Goal: Communication & Community: Share content

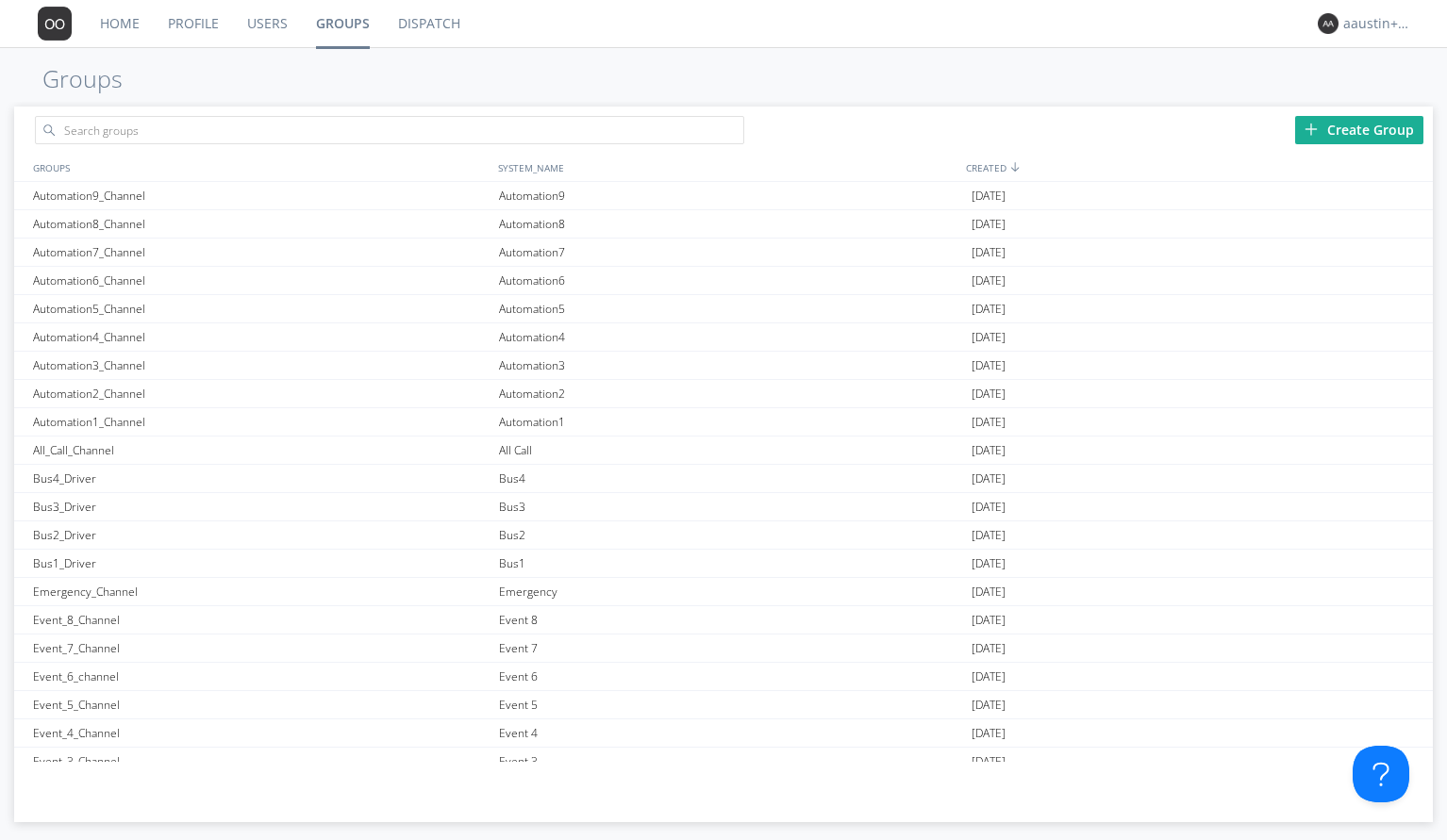
click at [1353, 119] on div "Create Group" at bounding box center [1359, 130] width 129 height 28
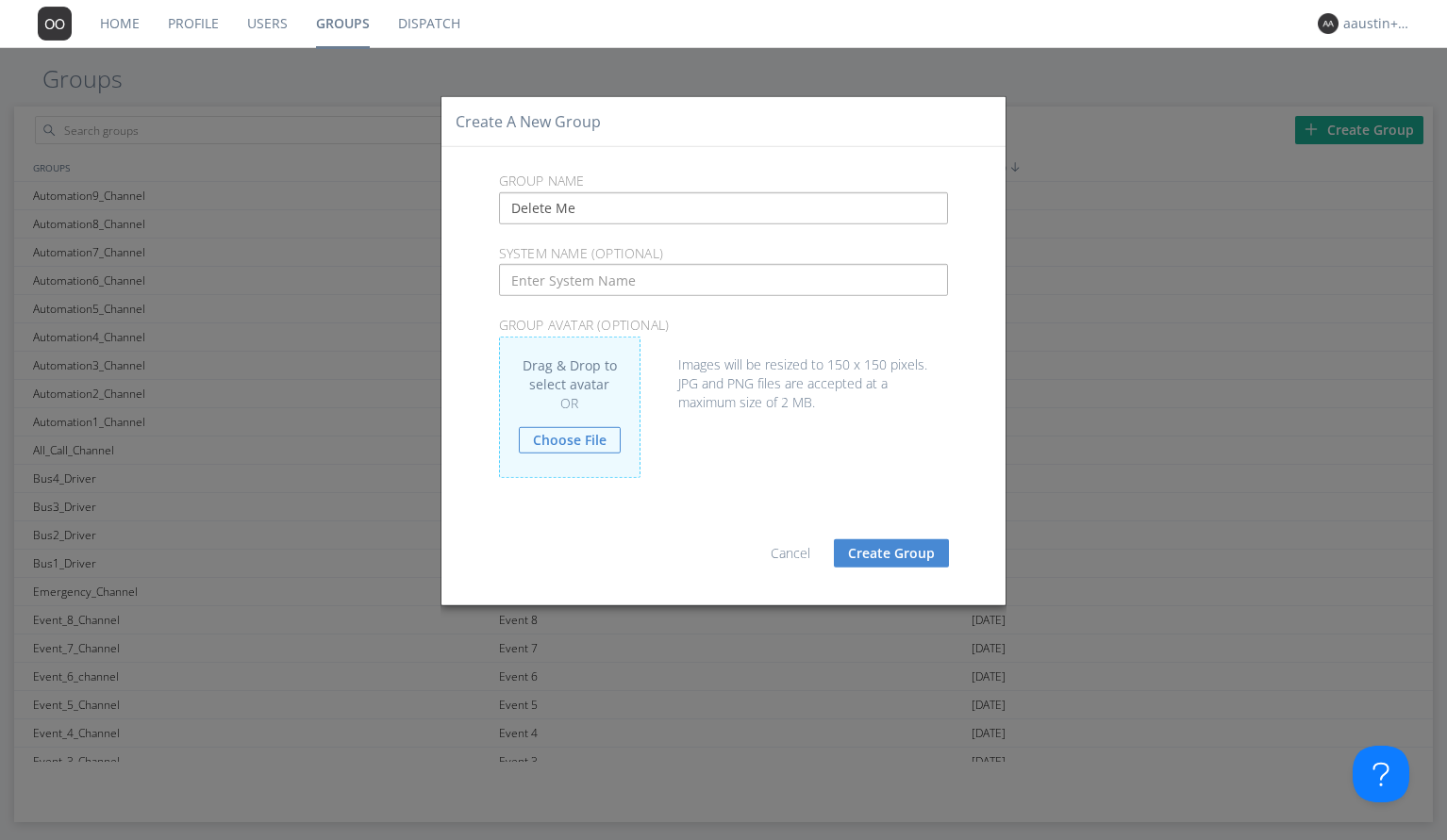
drag, startPoint x: 609, startPoint y: 217, endPoint x: 490, endPoint y: 210, distance: 119.2
click at [490, 210] on div "Delete Me" at bounding box center [724, 209] width 478 height 32
type input "Delete Me"
click at [548, 292] on input "text" at bounding box center [724, 280] width 450 height 32
paste input "Delete Me"
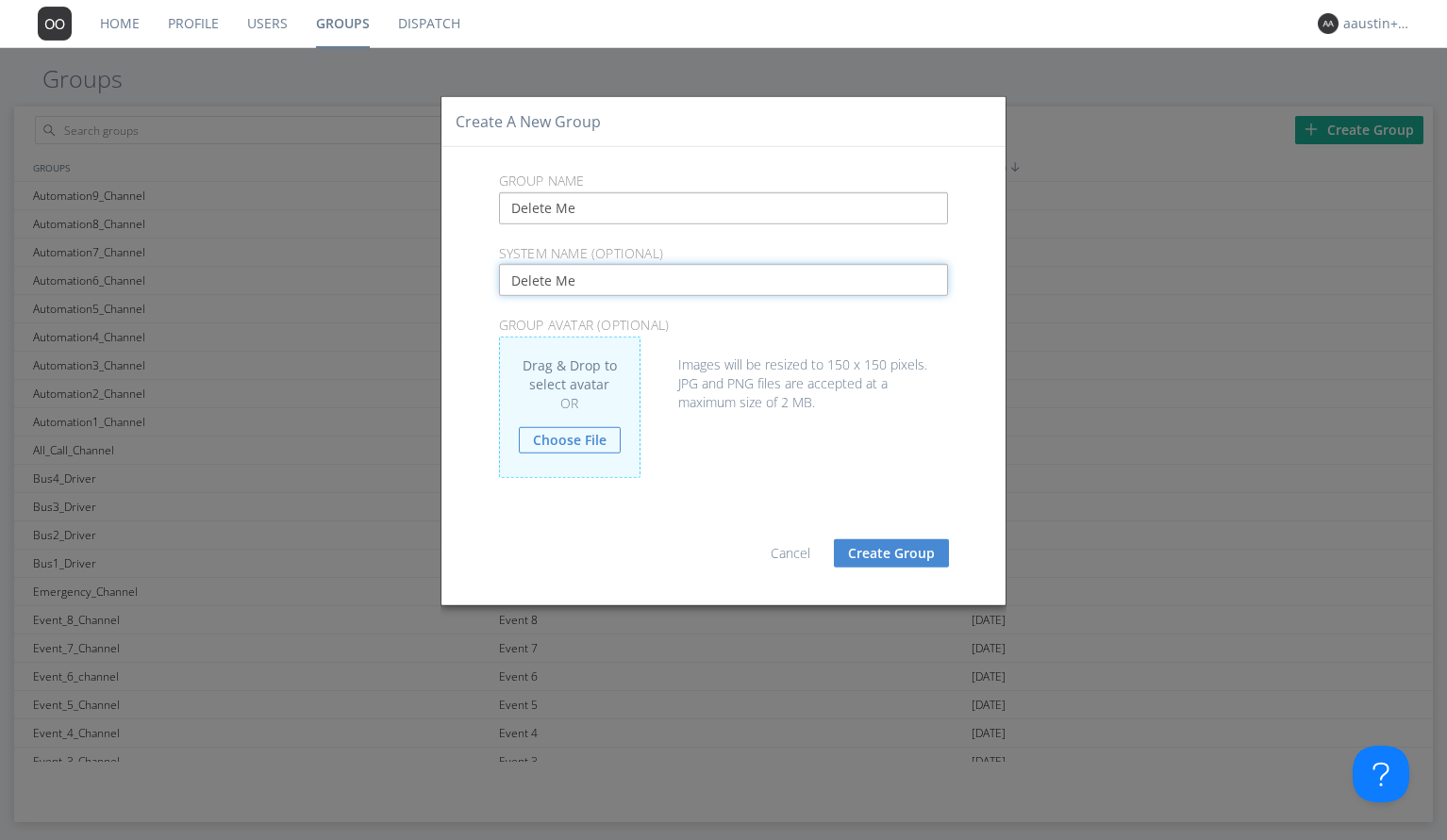
type input "Delete Me"
click at [883, 552] on button "Create Group" at bounding box center [890, 553] width 115 height 28
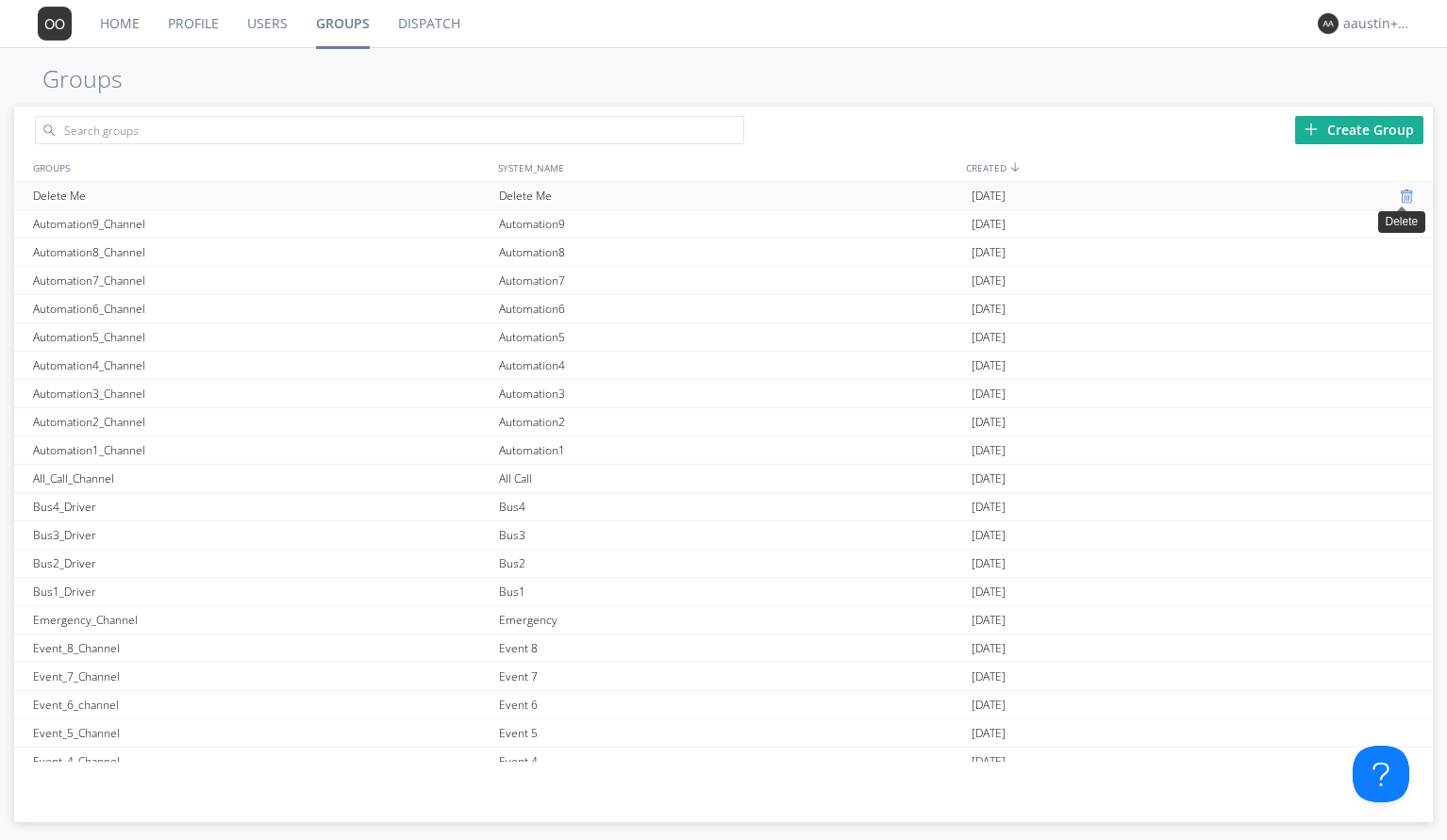
click at [1399, 196] on div at bounding box center [1408, 196] width 19 height 15
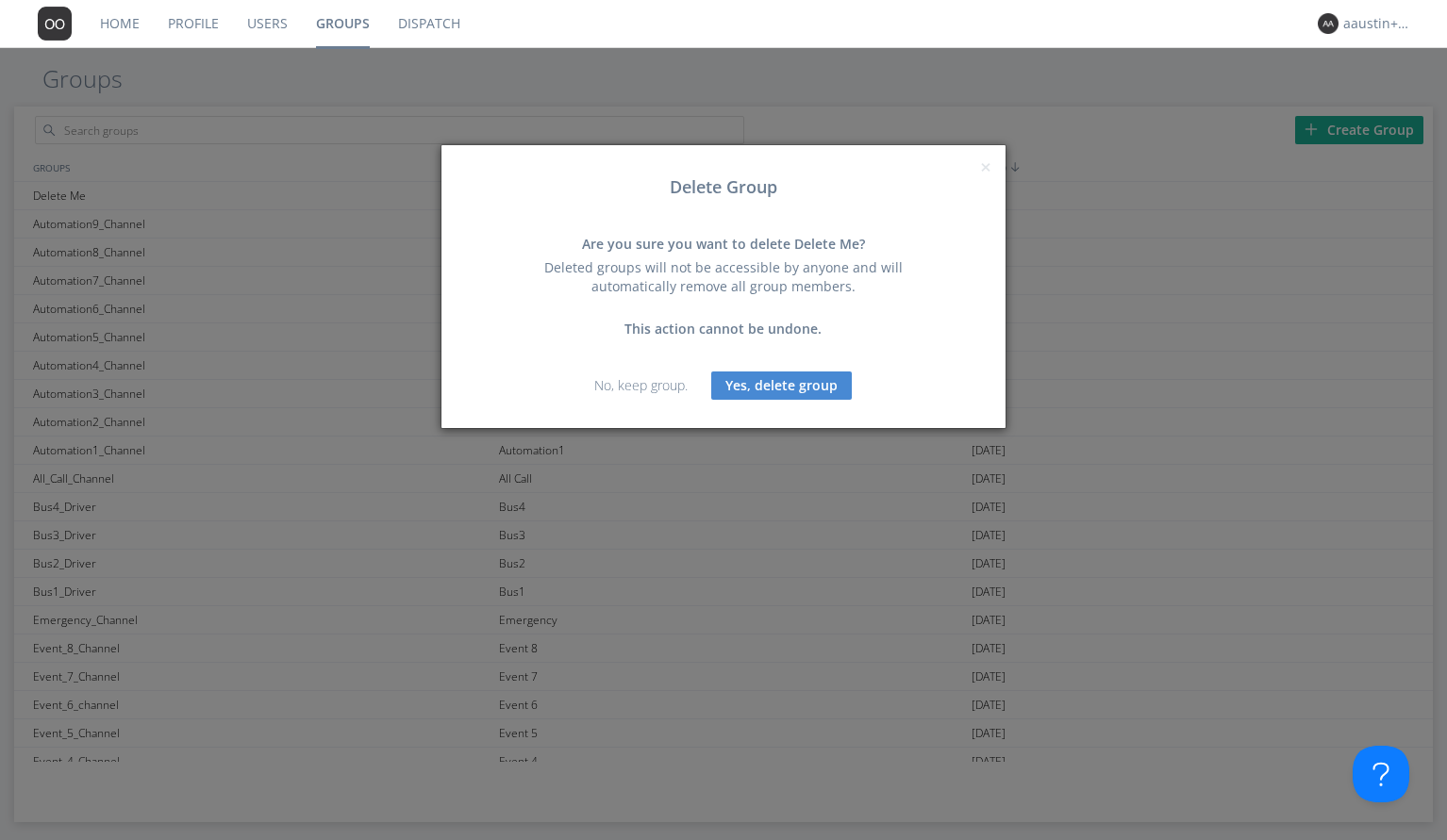
click at [816, 383] on button "Yes, delete group" at bounding box center [781, 385] width 141 height 28
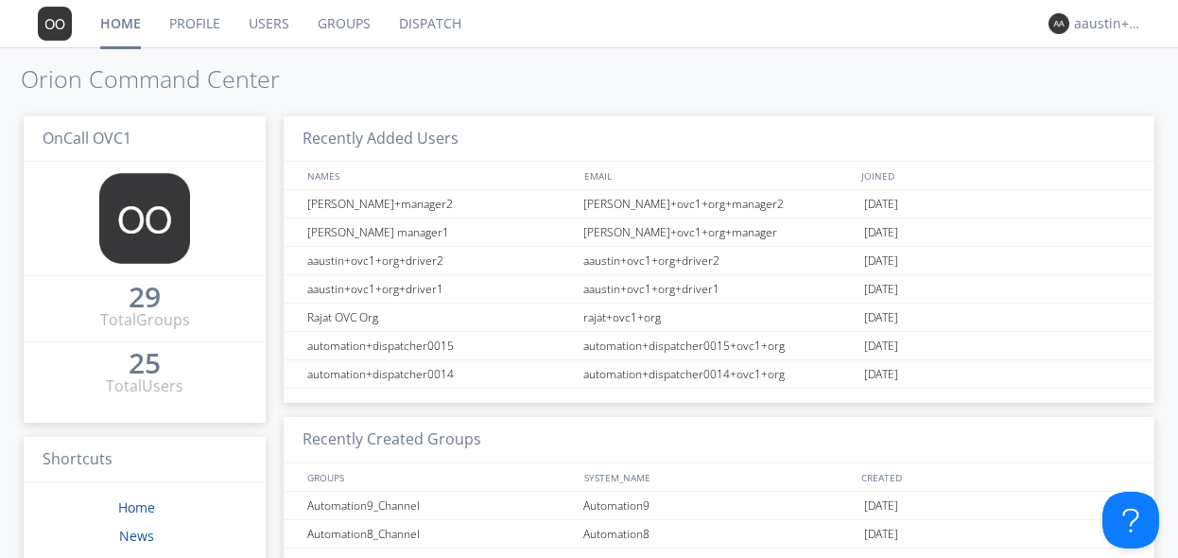
click at [434, 25] on link "Dispatch" at bounding box center [430, 23] width 91 height 47
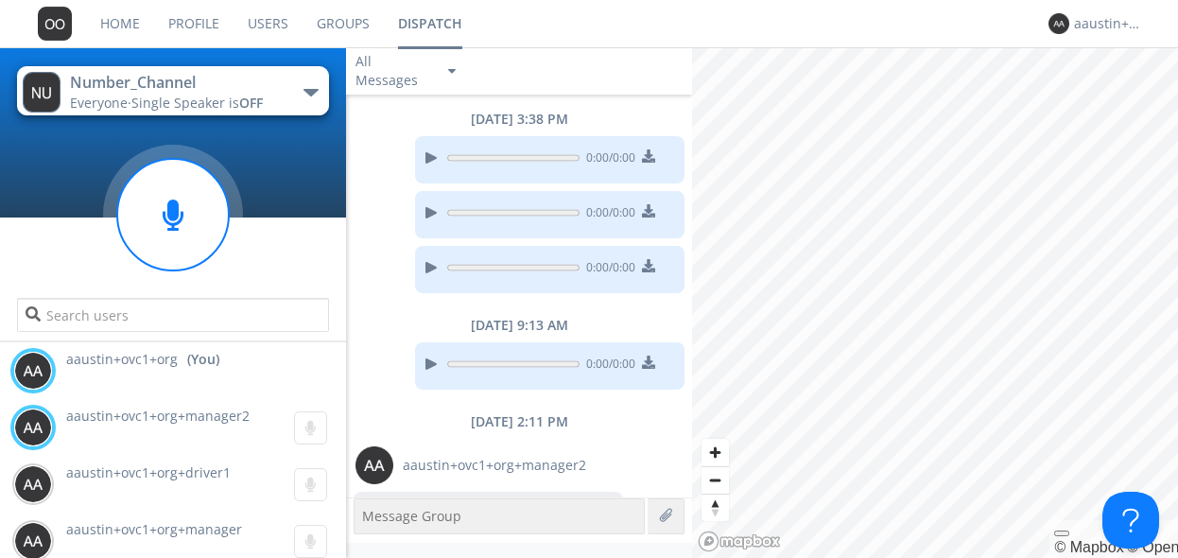
click at [338, 26] on link "Groups" at bounding box center [342, 23] width 81 height 47
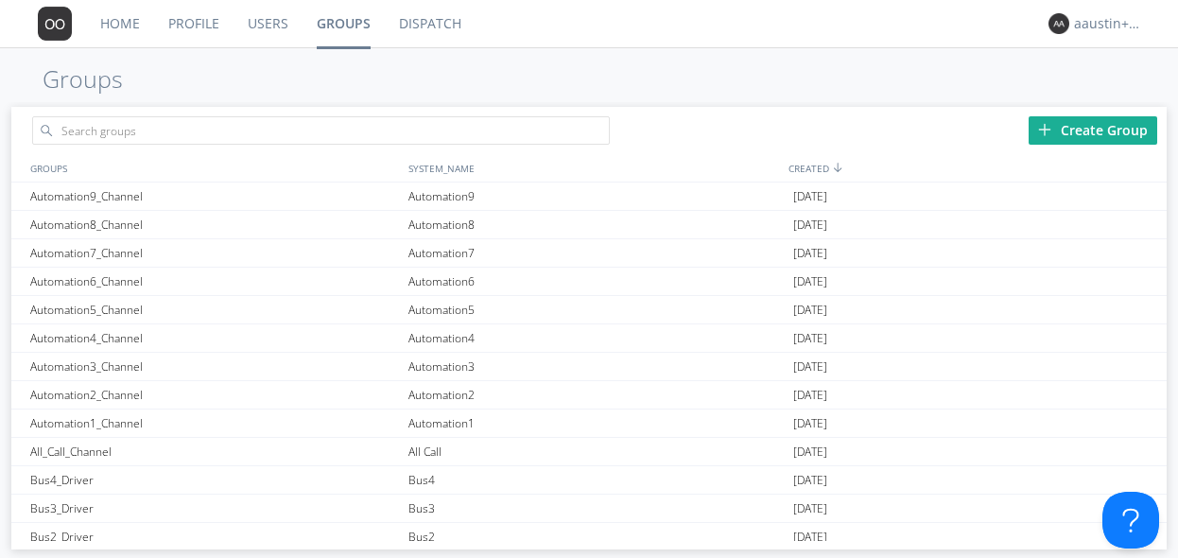
click at [1085, 128] on div "Create Group" at bounding box center [1092, 130] width 129 height 28
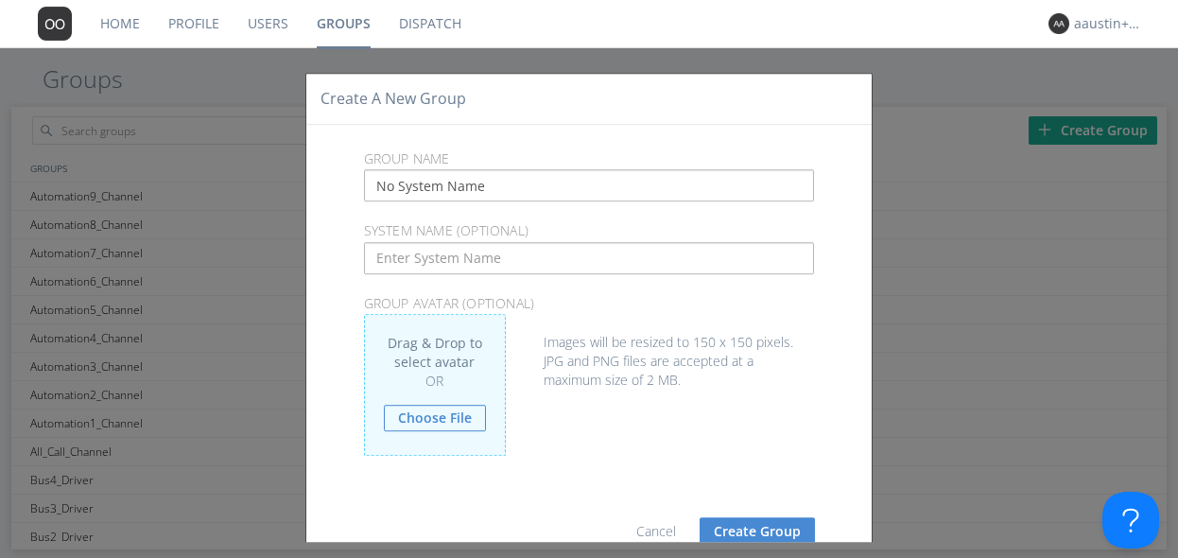
type input "No System Name"
click at [779, 522] on button "Create Group" at bounding box center [756, 531] width 115 height 28
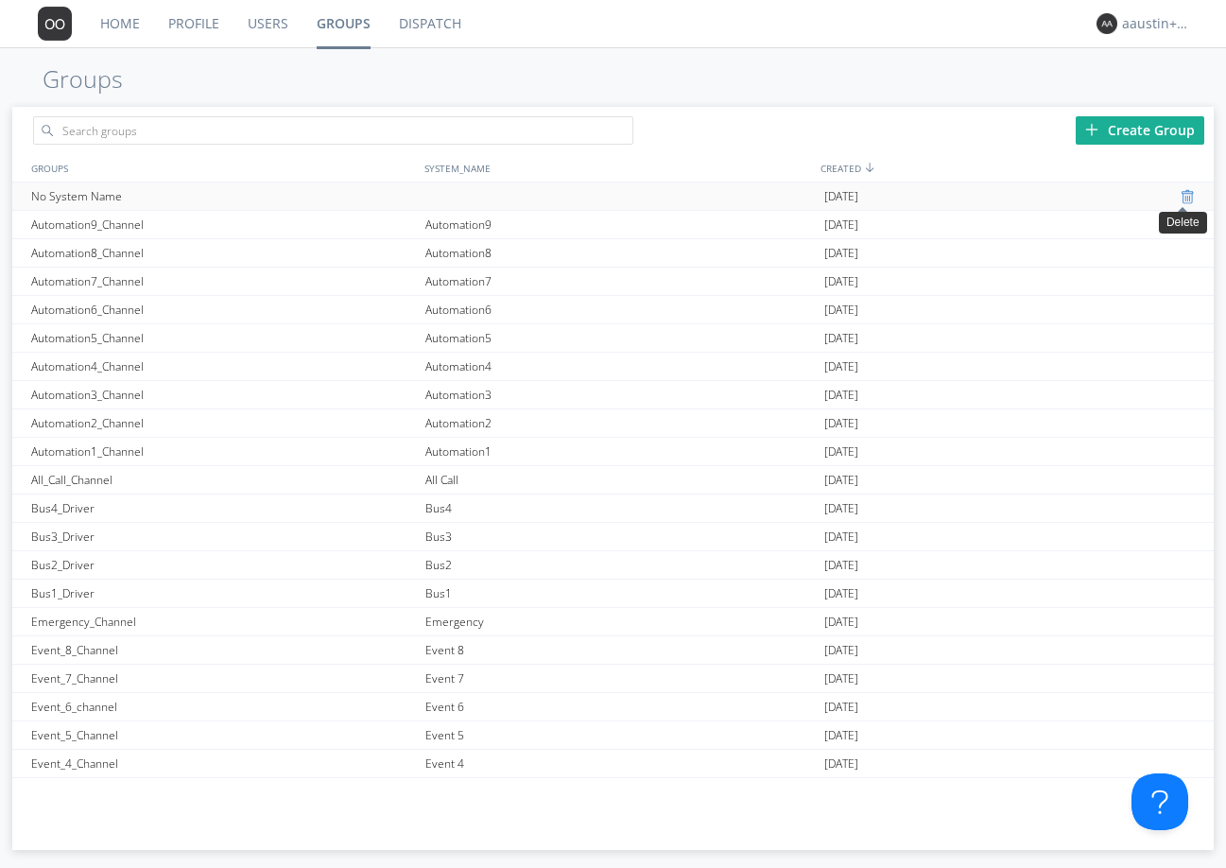
click at [1180, 194] on div at bounding box center [1189, 196] width 19 height 15
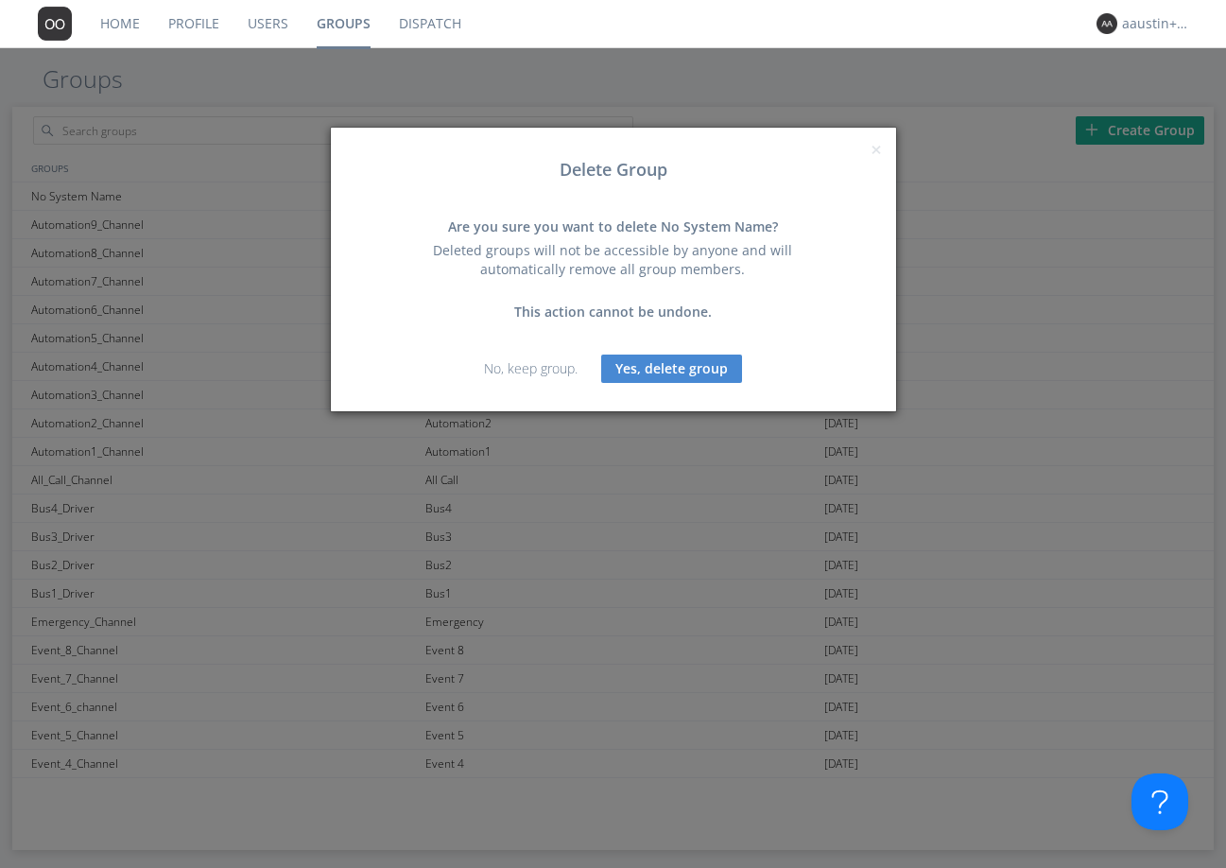
click at [674, 369] on button "Yes, delete group" at bounding box center [671, 368] width 141 height 28
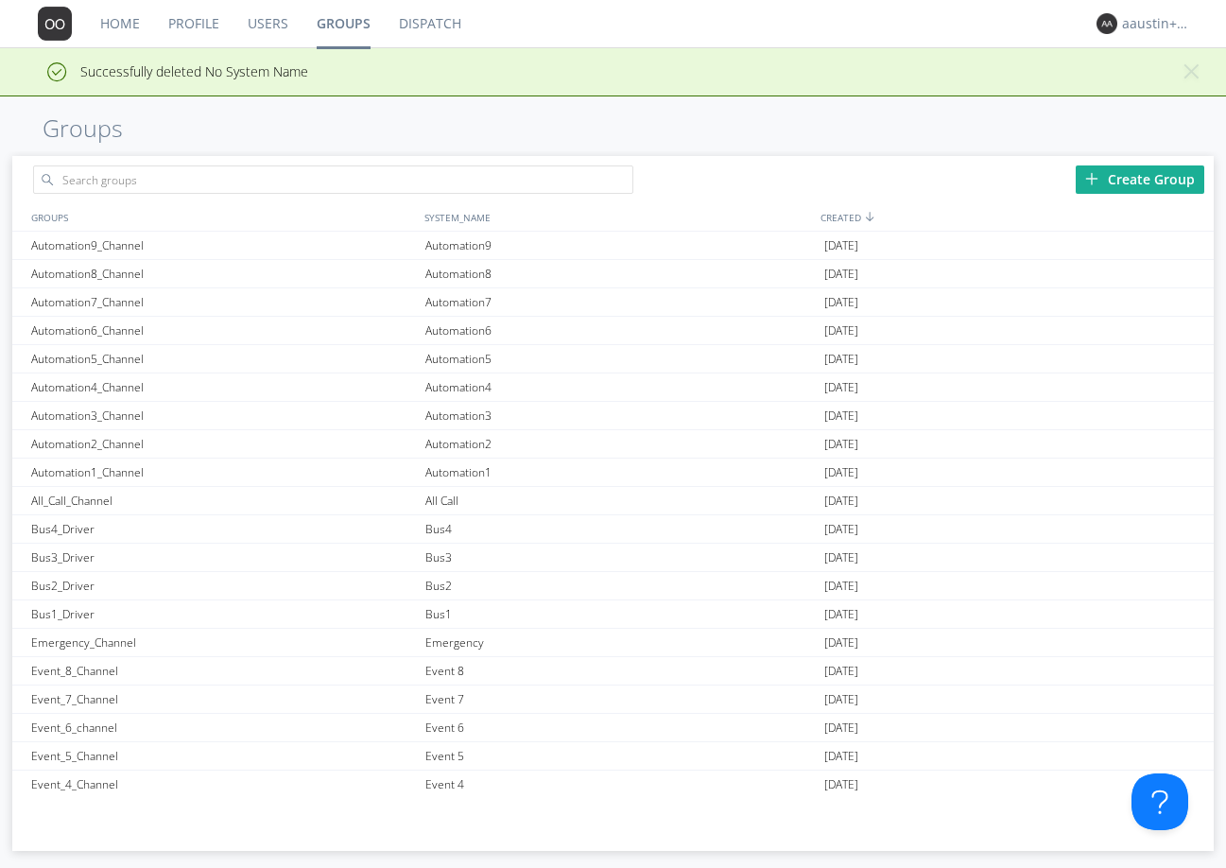
click at [118, 19] on link "Home" at bounding box center [120, 23] width 68 height 47
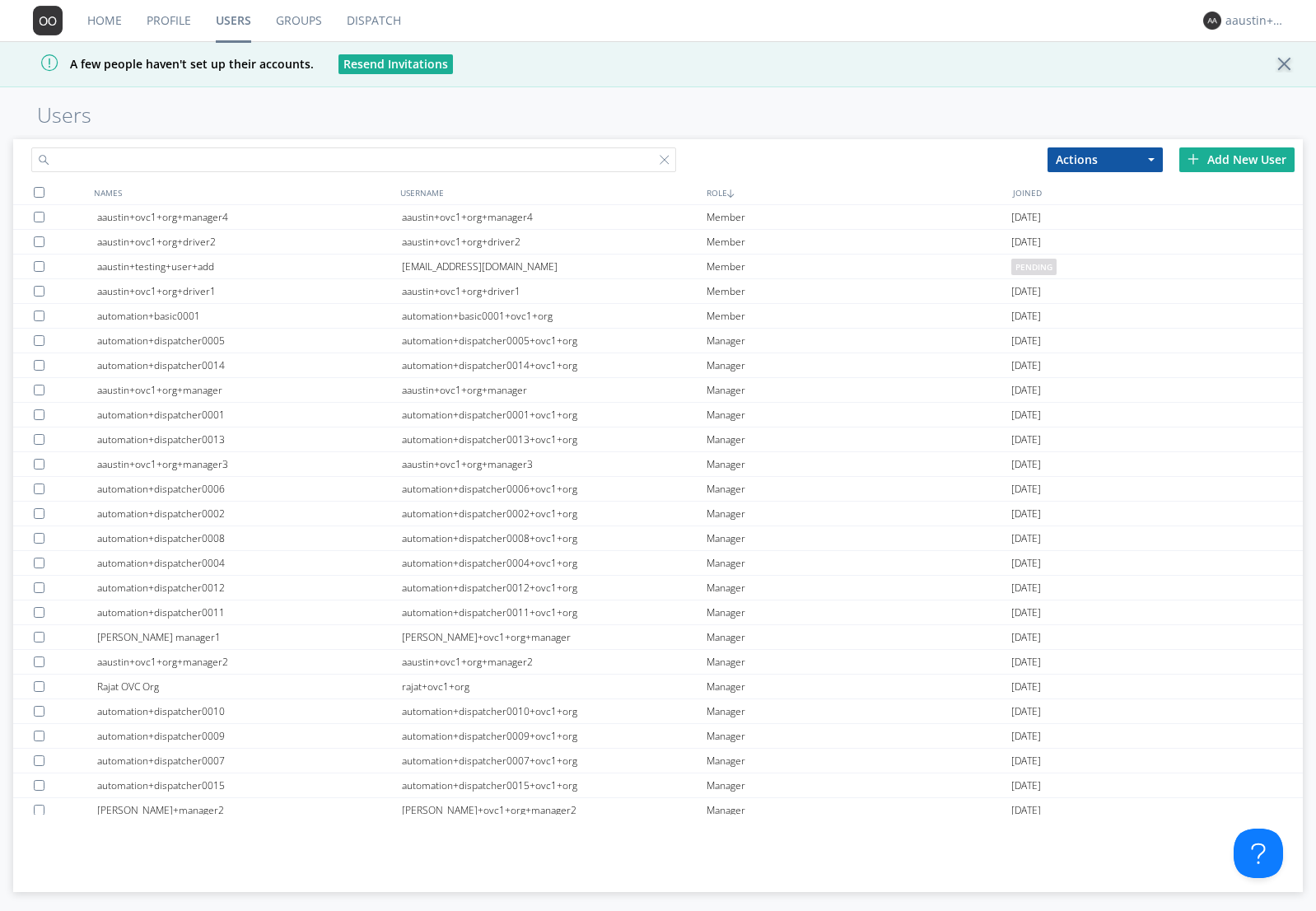
click at [367, 167] on input "text" at bounding box center [354, 160] width 645 height 24
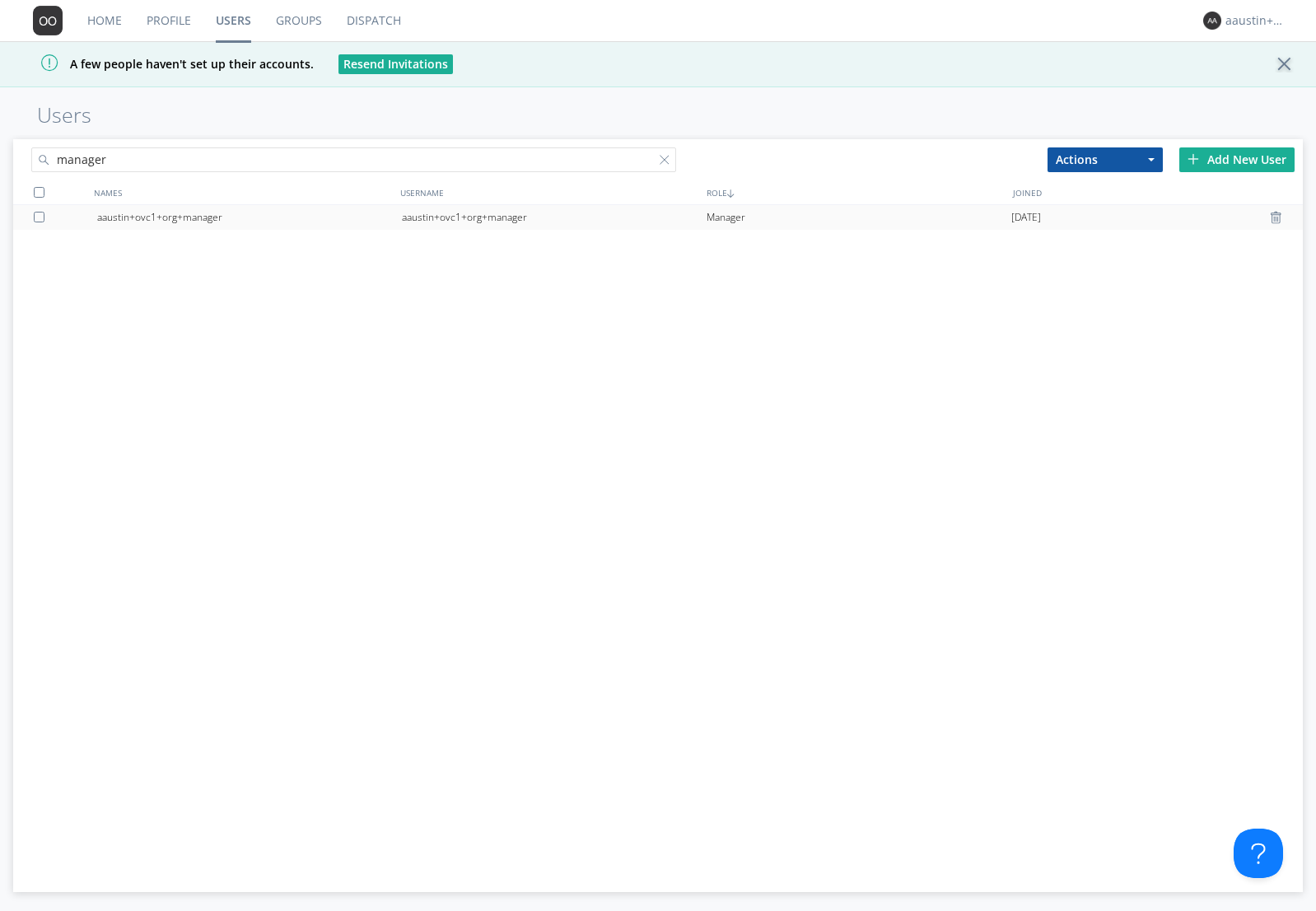
type input "manager"
click at [351, 214] on div "aaustin+ovc1+org+manager" at bounding box center [250, 217] width 305 height 24
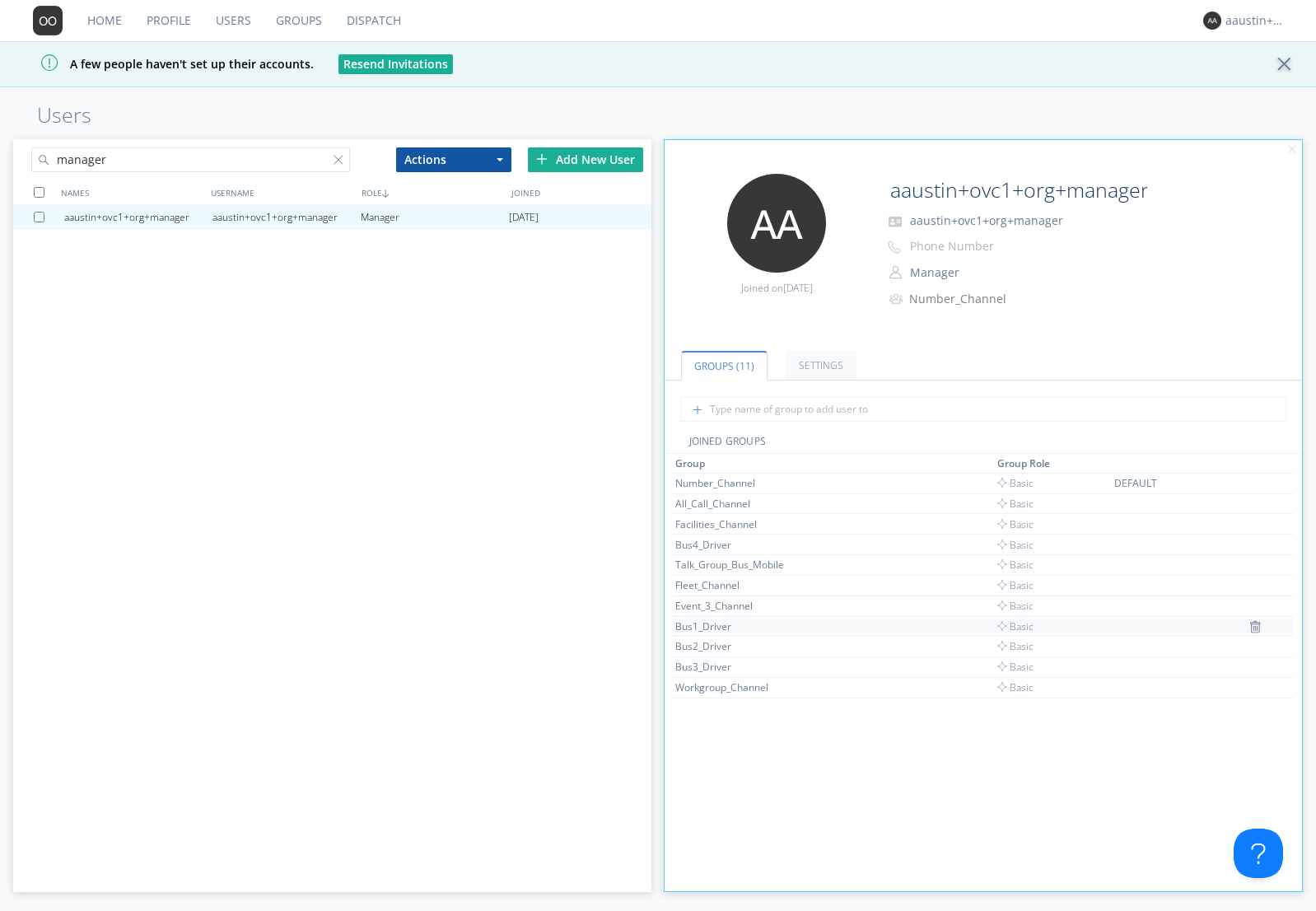
click at [717, 622] on div "Bus1_Driver" at bounding box center [737, 627] width 124 height 14
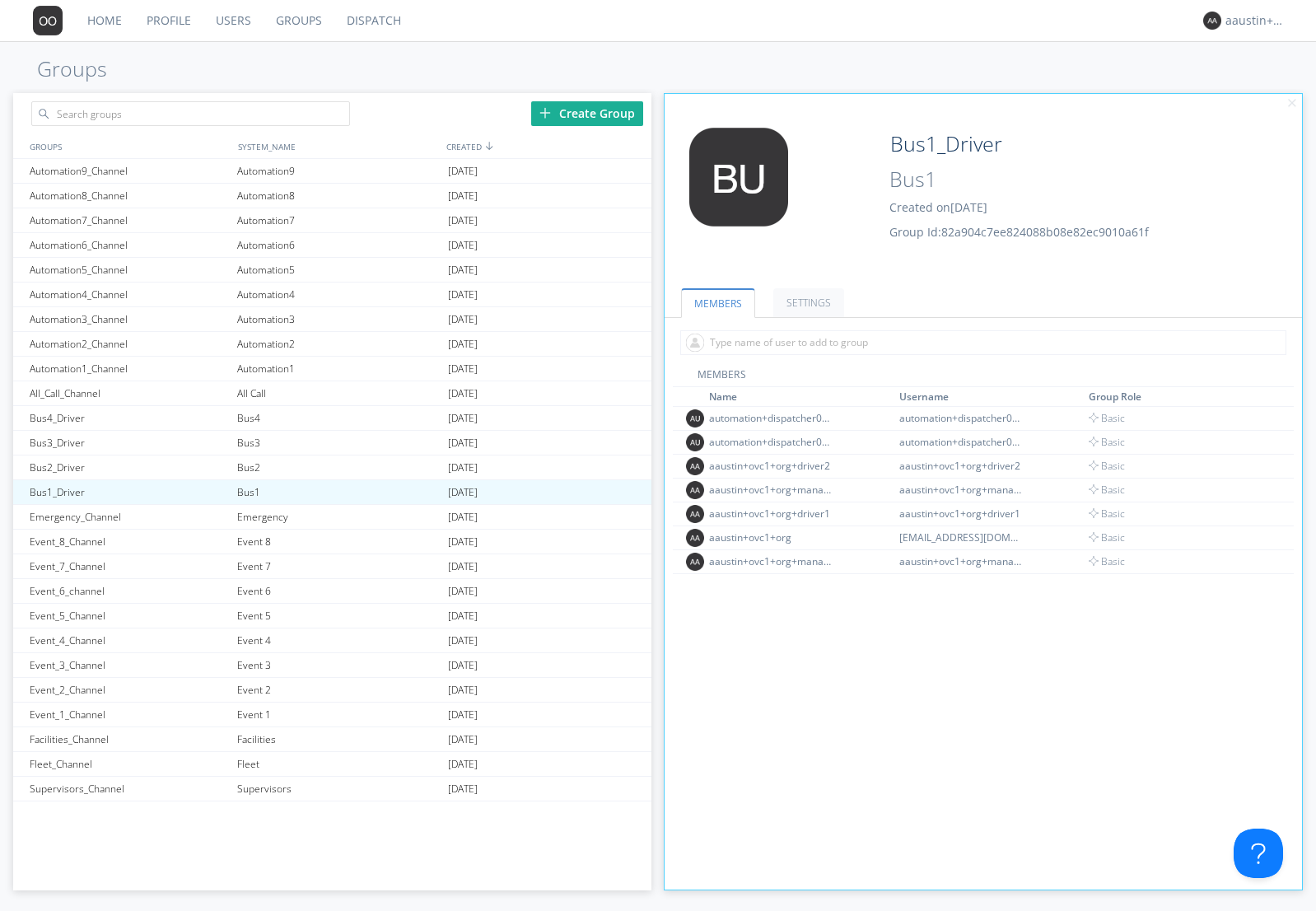
click at [666, 324] on div at bounding box center [984, 343] width 638 height 50
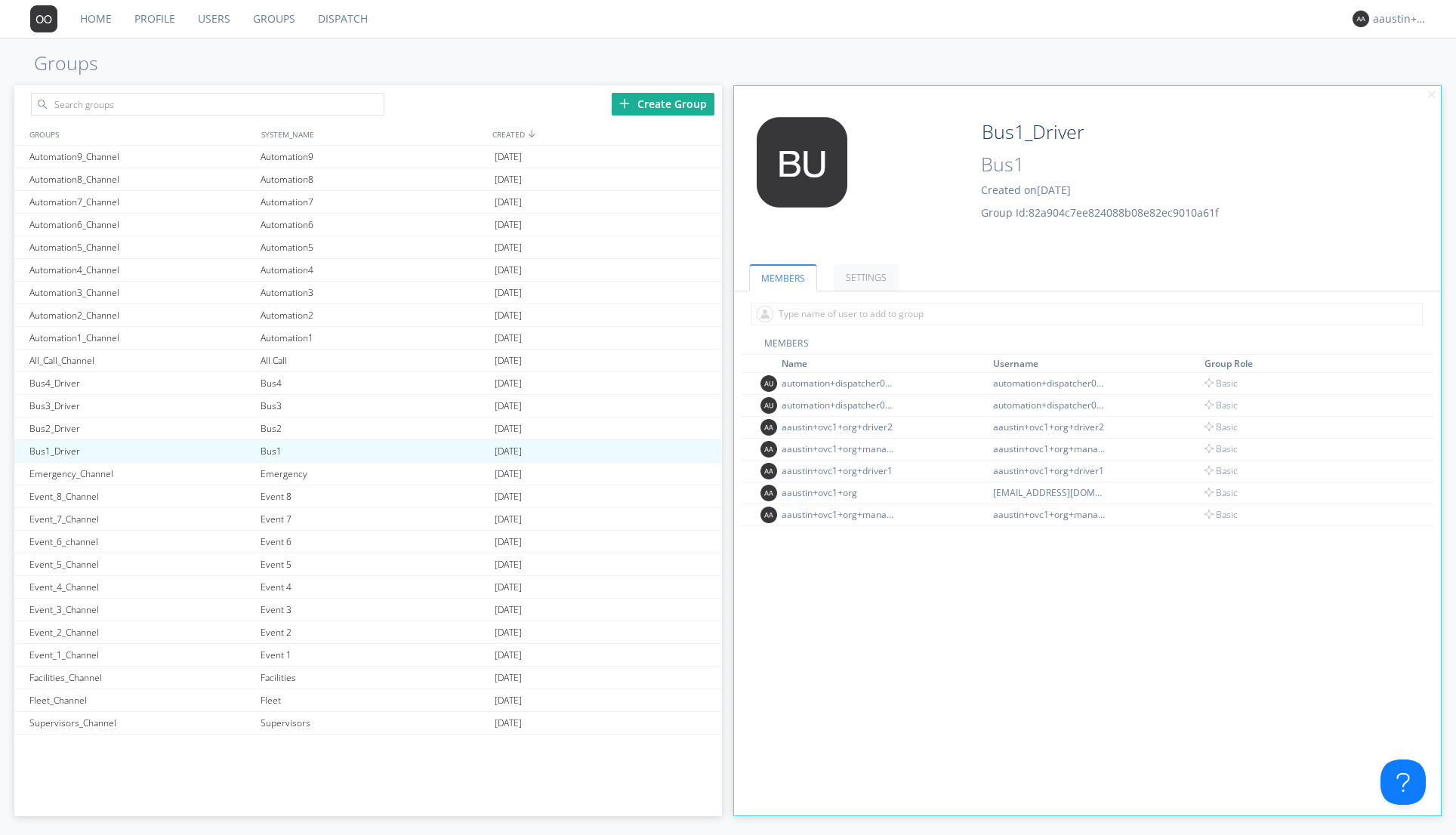
click at [731, 392] on div "Create Group GROUPS SYSTEM_NAME CREATED Automation9_Channel Automation9 [DATE] …" at bounding box center [727, 447] width 1426 height 732
click at [901, 244] on div "Edit Avatar" at bounding box center [852, 181] width 236 height 129
click at [55, 103] on input "text" at bounding box center [208, 104] width 353 height 22
click at [215, 18] on link "Users" at bounding box center [213, 18] width 55 height 38
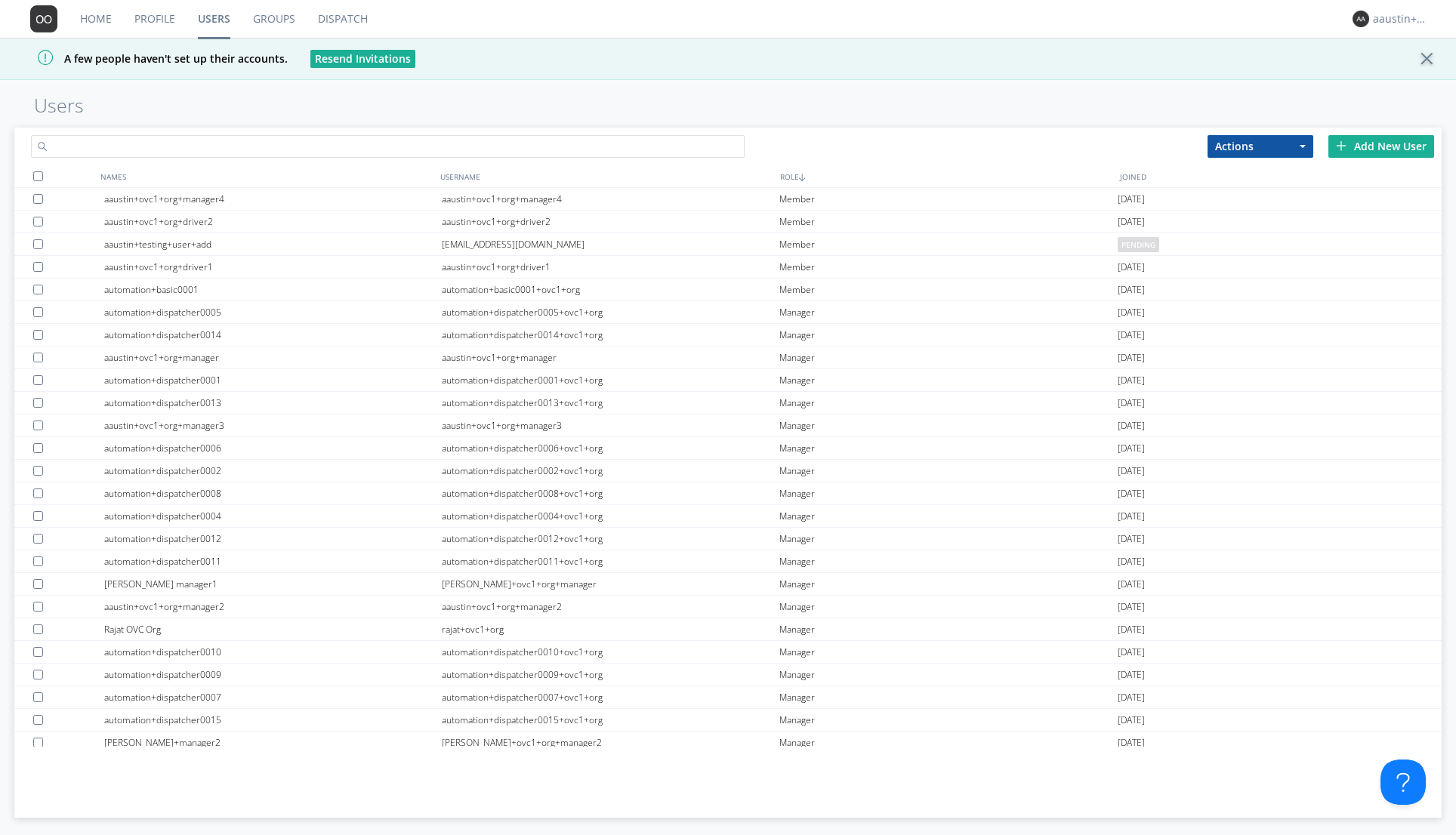
click at [142, 147] on input "text" at bounding box center [388, 146] width 714 height 22
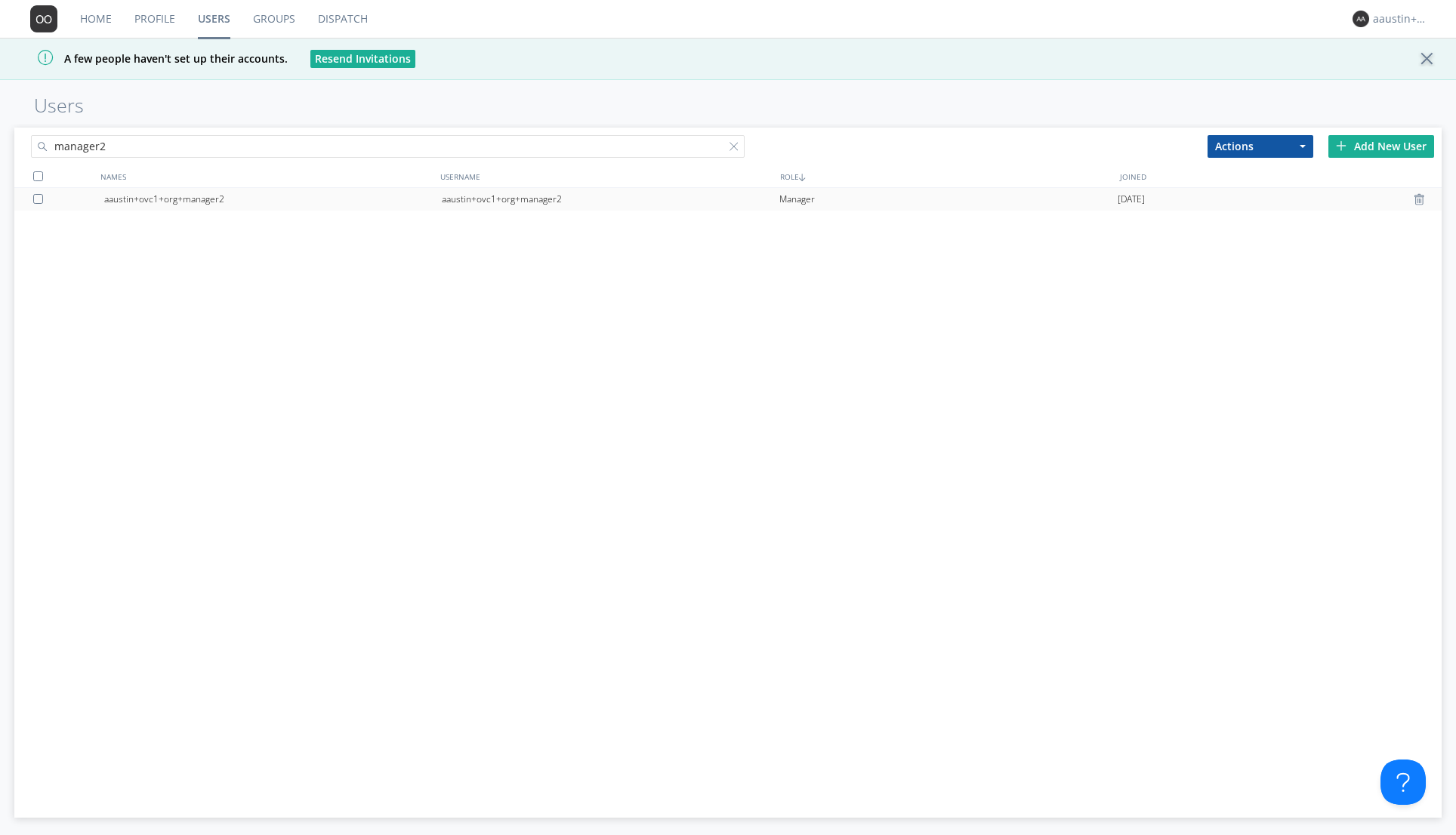
type input "manager2"
click at [197, 199] on div "aaustin+ovc1+org+manager2" at bounding box center [273, 199] width 337 height 22
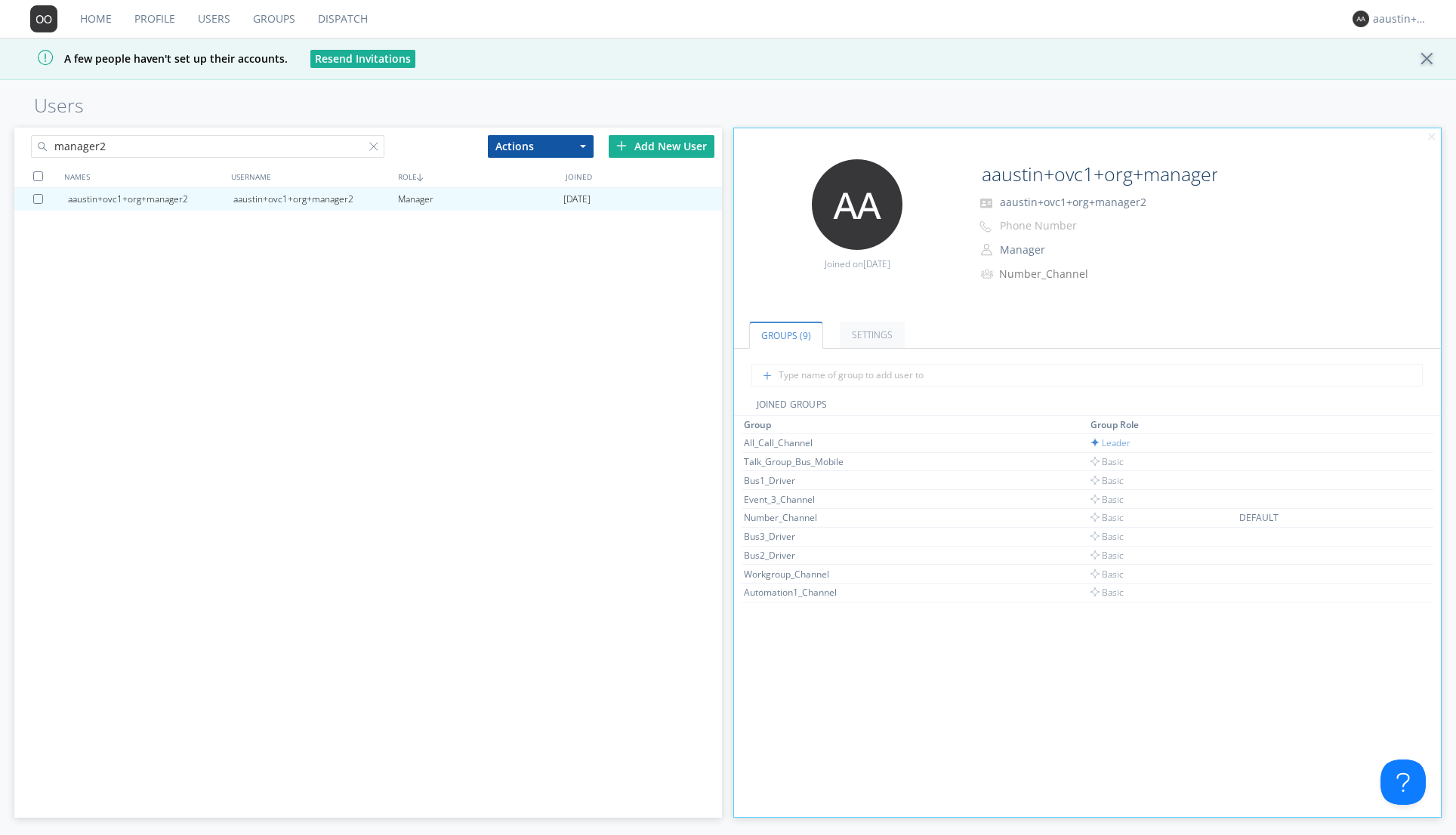
click at [354, 24] on link "Dispatch" at bounding box center [343, 18] width 73 height 38
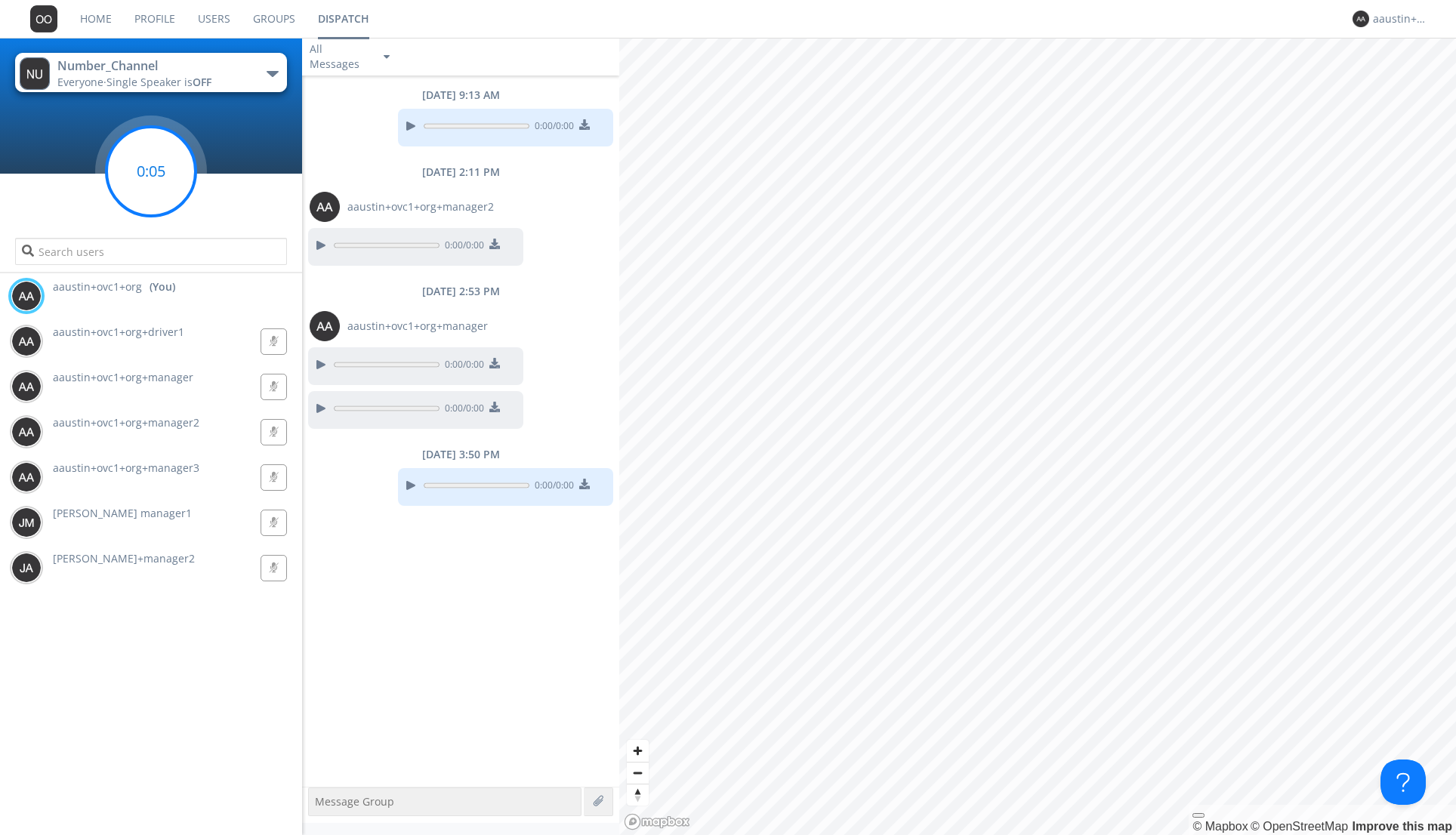
click at [168, 176] on circle at bounding box center [151, 172] width 90 height 89
click at [163, 71] on div "Number_Channel" at bounding box center [142, 66] width 170 height 18
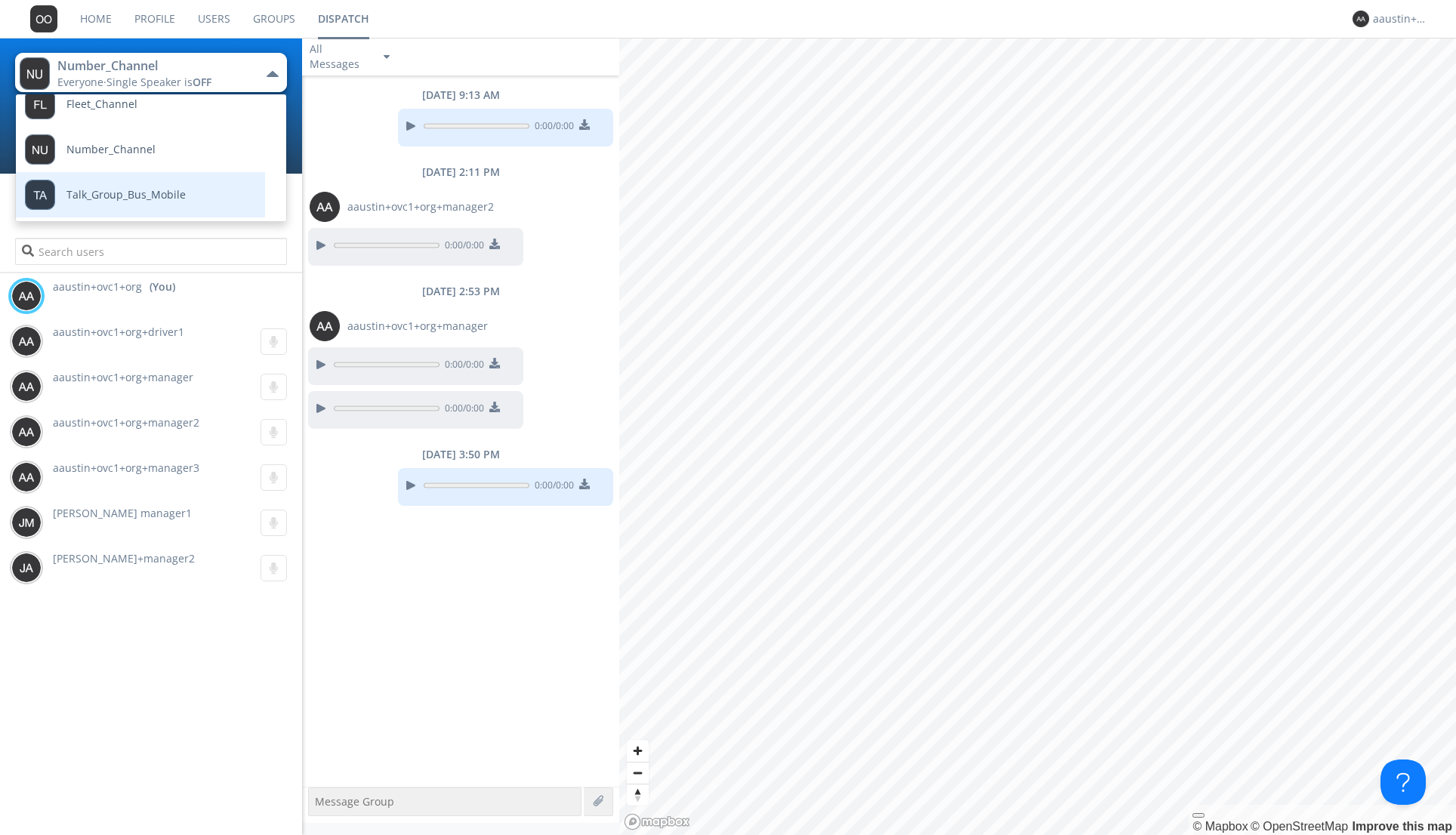
scroll to position [212, 0]
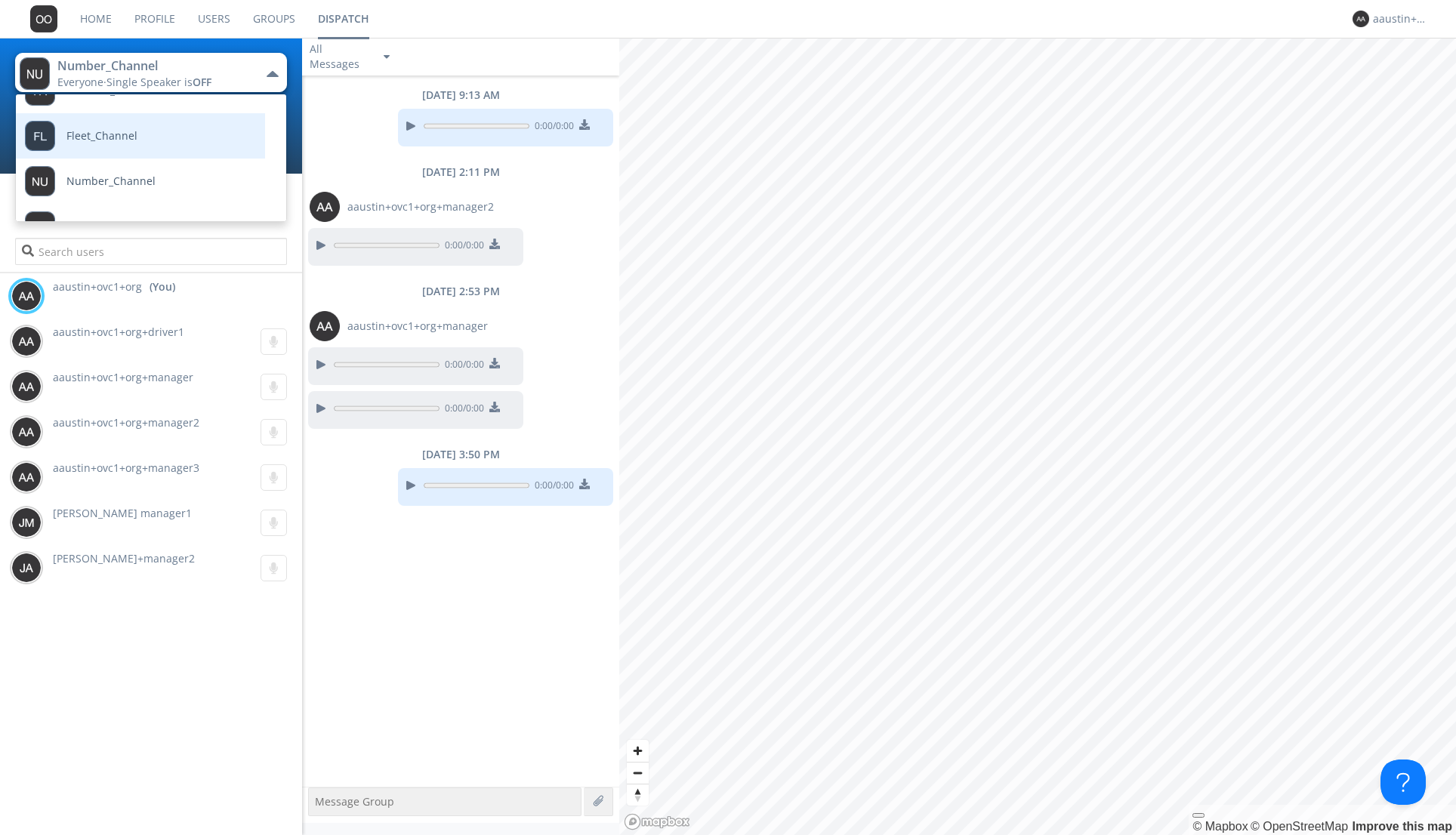
click at [145, 149] on link "Fleet_Channel" at bounding box center [129, 136] width 227 height 46
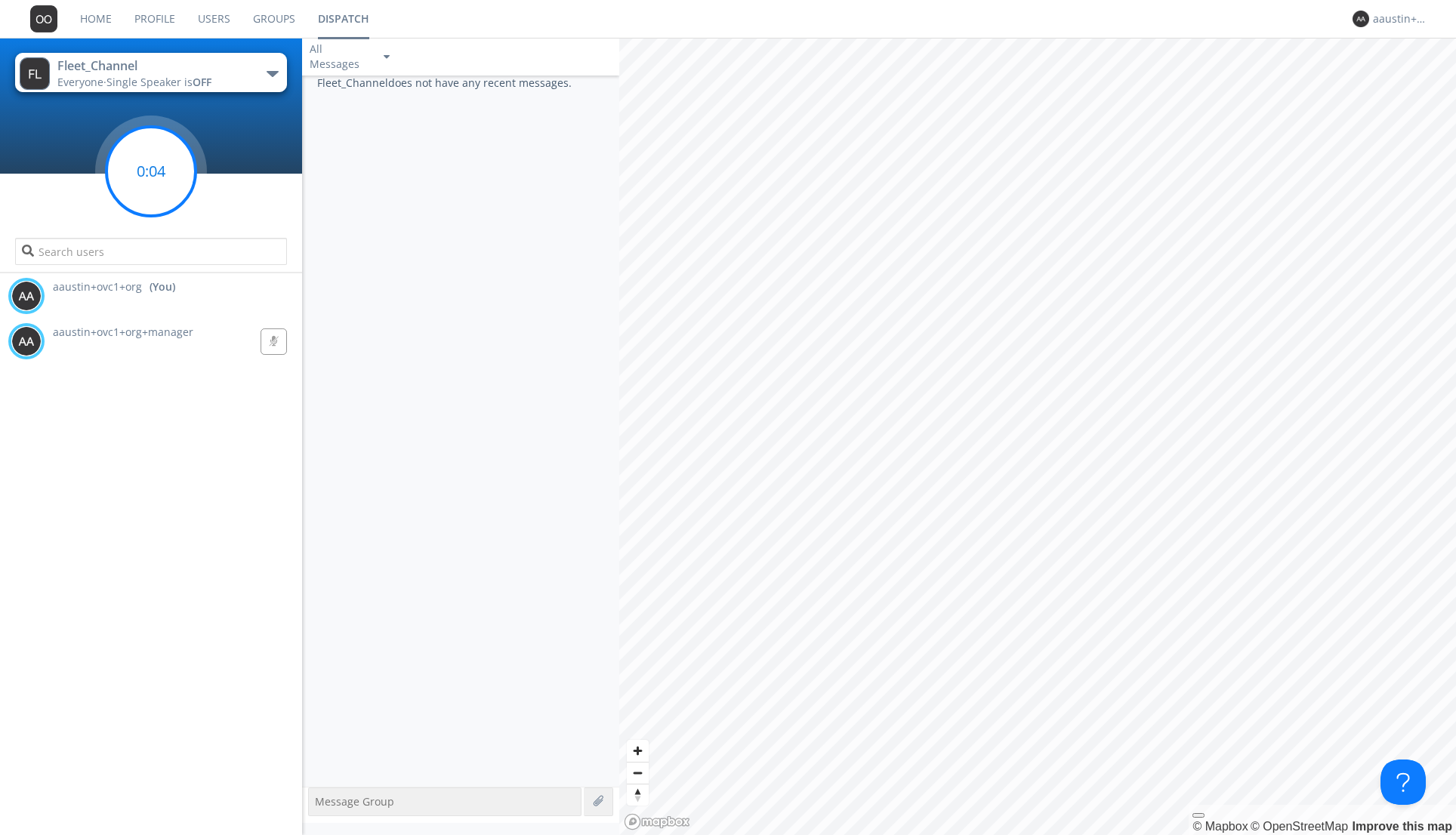
click at [163, 150] on circle at bounding box center [151, 172] width 90 height 89
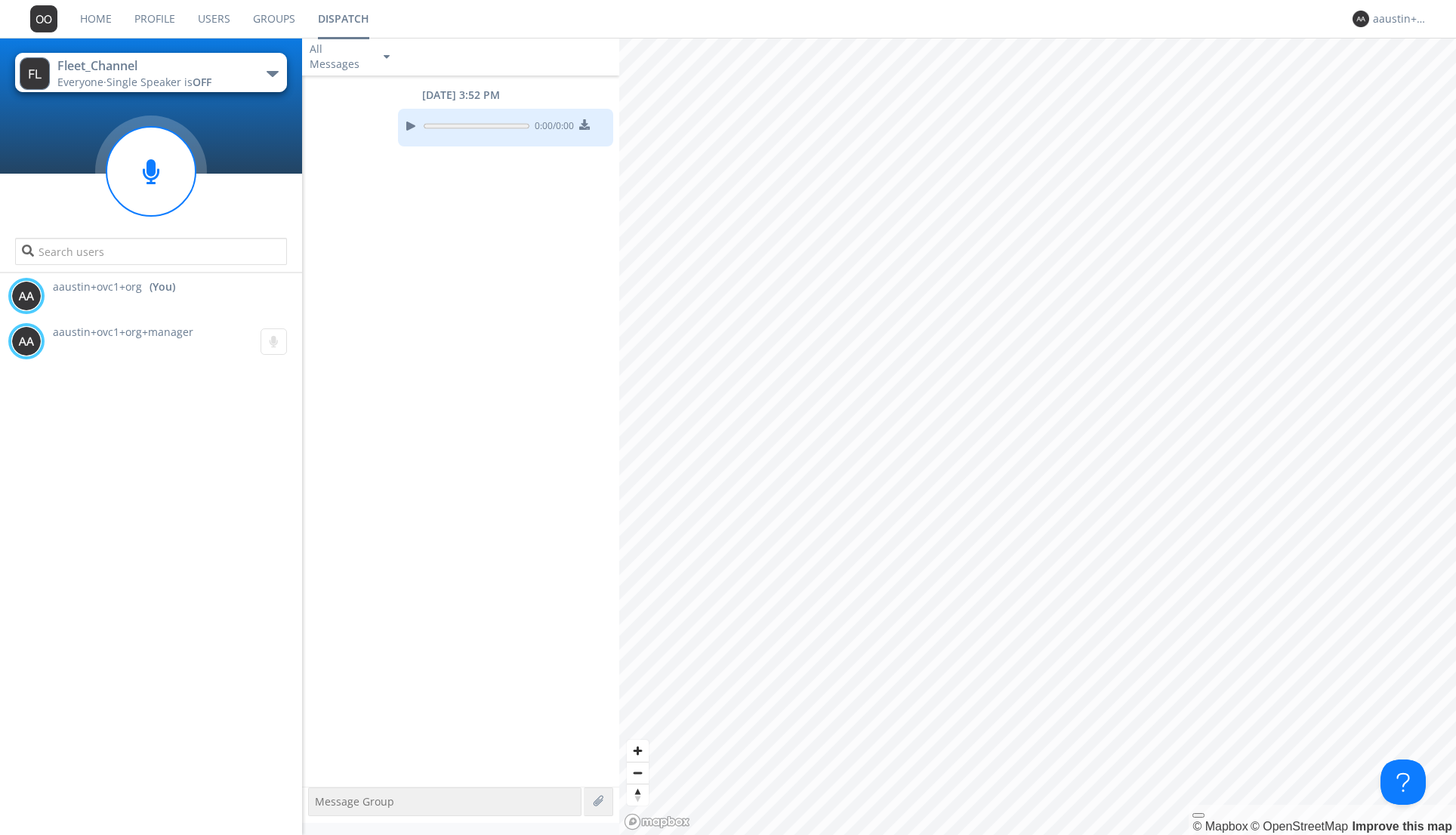
click at [209, 9] on link "Users" at bounding box center [213, 18] width 55 height 38
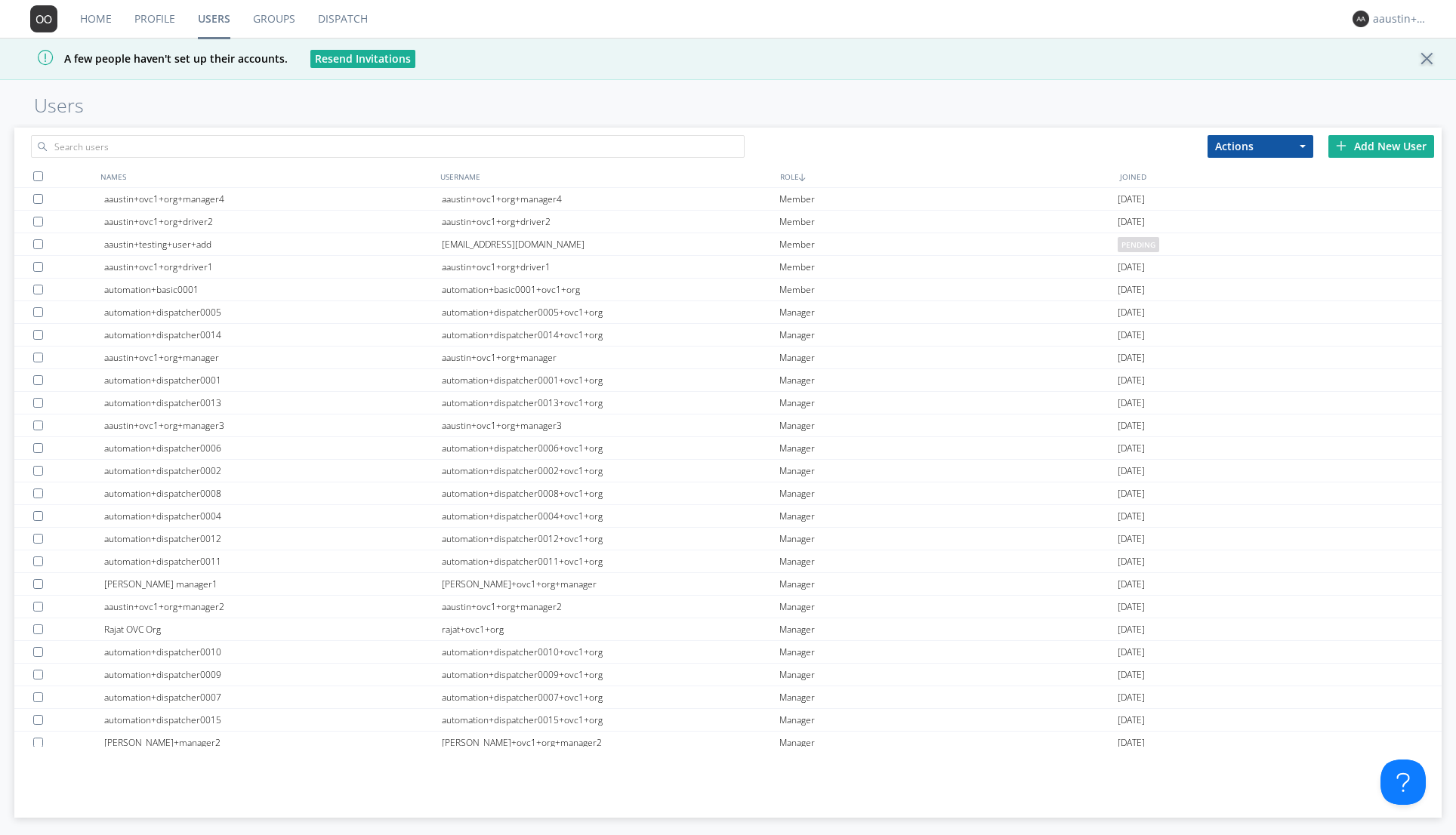
click at [219, 19] on link "Users" at bounding box center [213, 18] width 55 height 38
click at [233, 144] on input "text" at bounding box center [388, 146] width 714 height 22
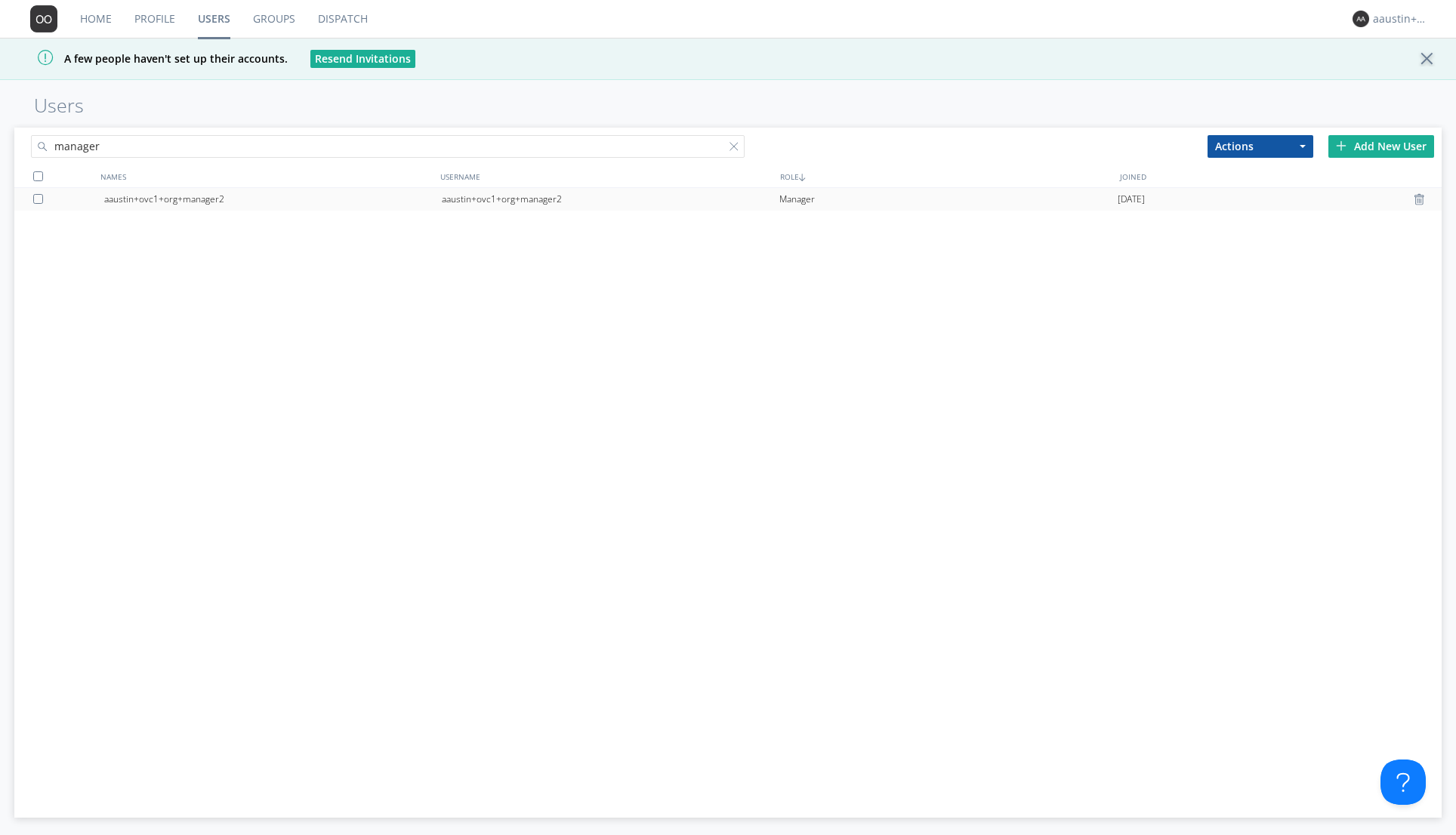
type input "manager"
click at [196, 202] on div "aaustin+ovc1+org+manager2" at bounding box center [273, 199] width 337 height 22
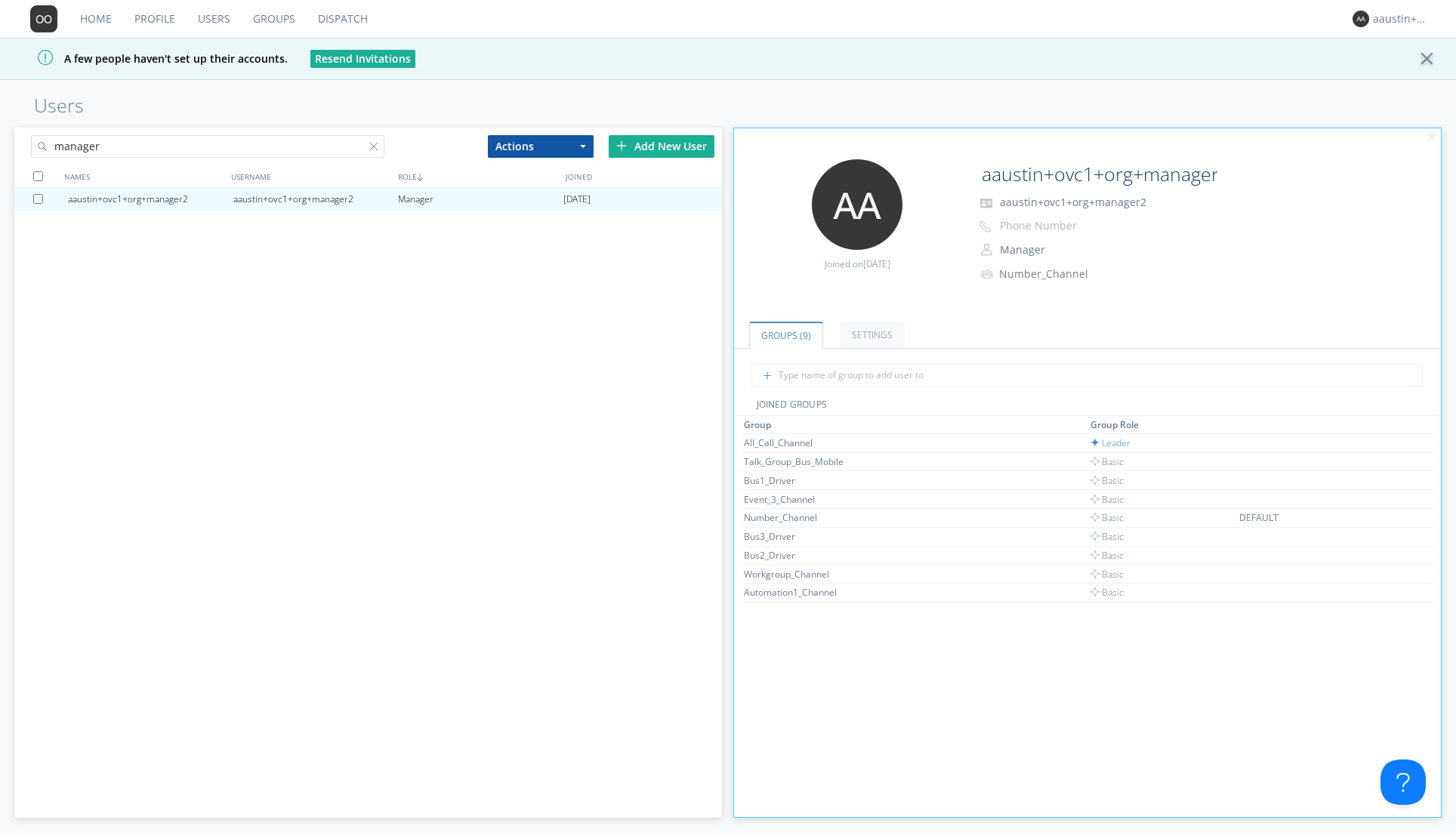
click at [336, 10] on link "Dispatch" at bounding box center [343, 18] width 73 height 38
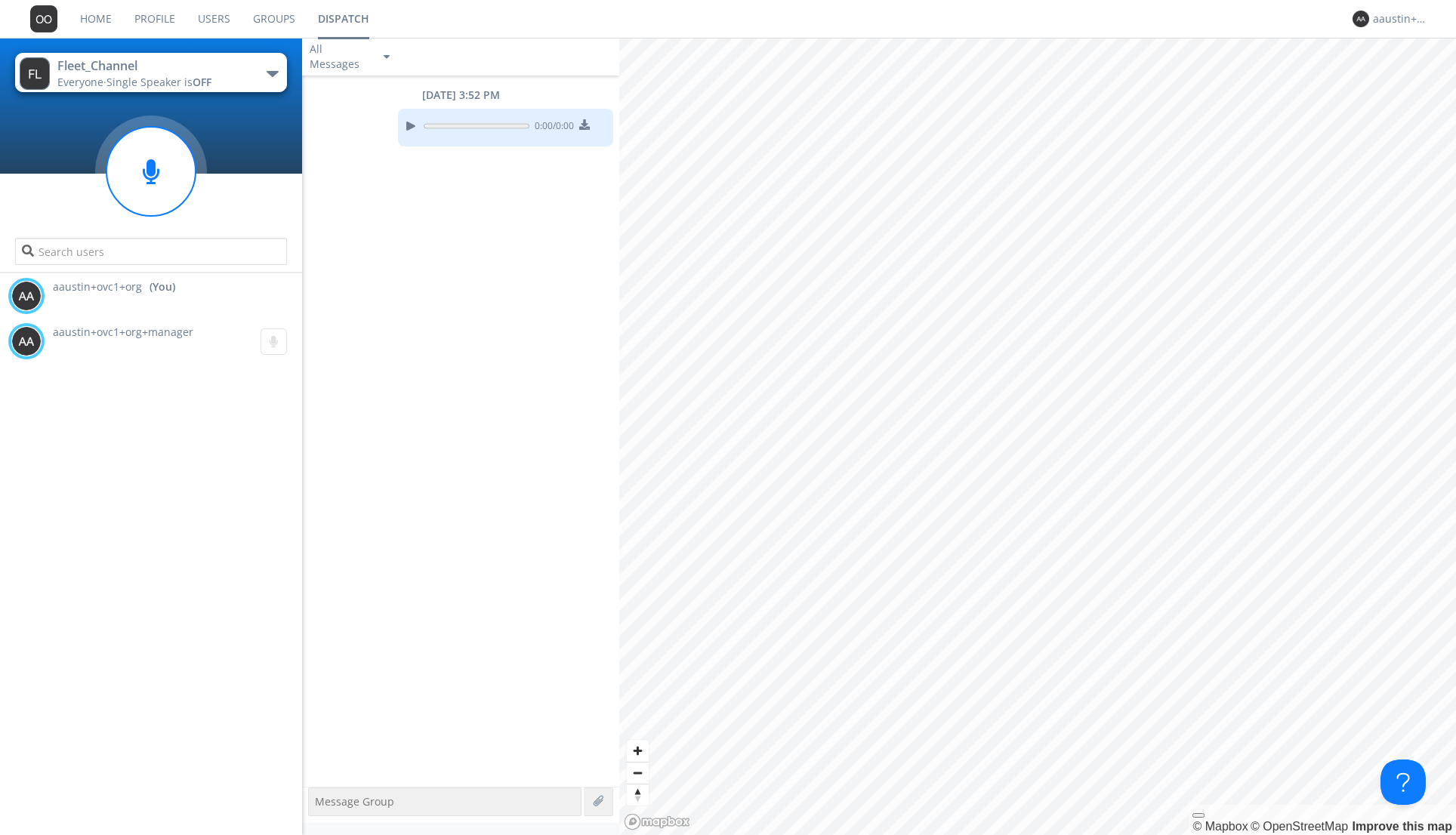
click at [215, 73] on div "Fleet_Channel" at bounding box center [142, 66] width 170 height 18
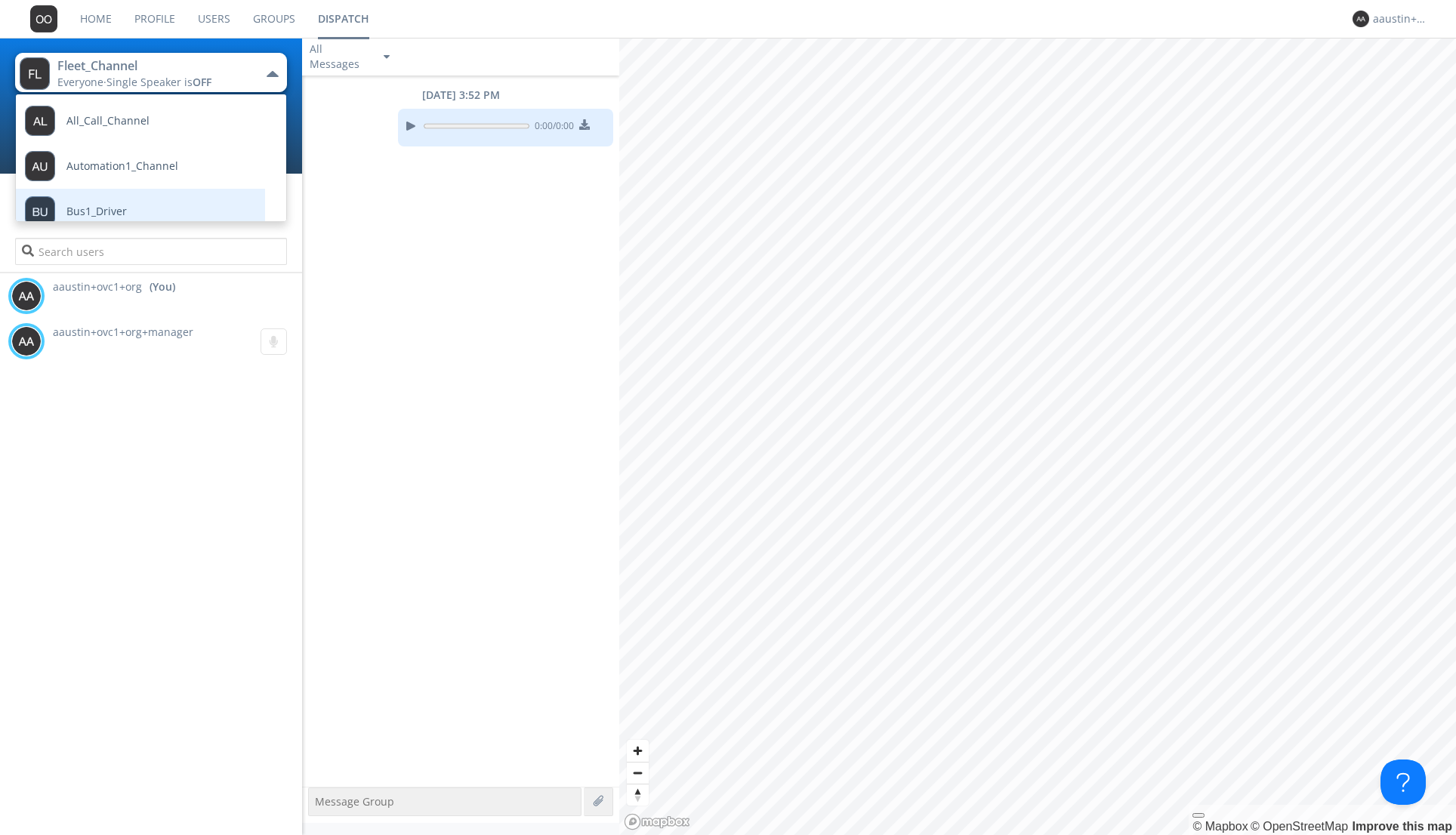
click at [149, 205] on link "Bus1_Driver" at bounding box center [129, 211] width 227 height 46
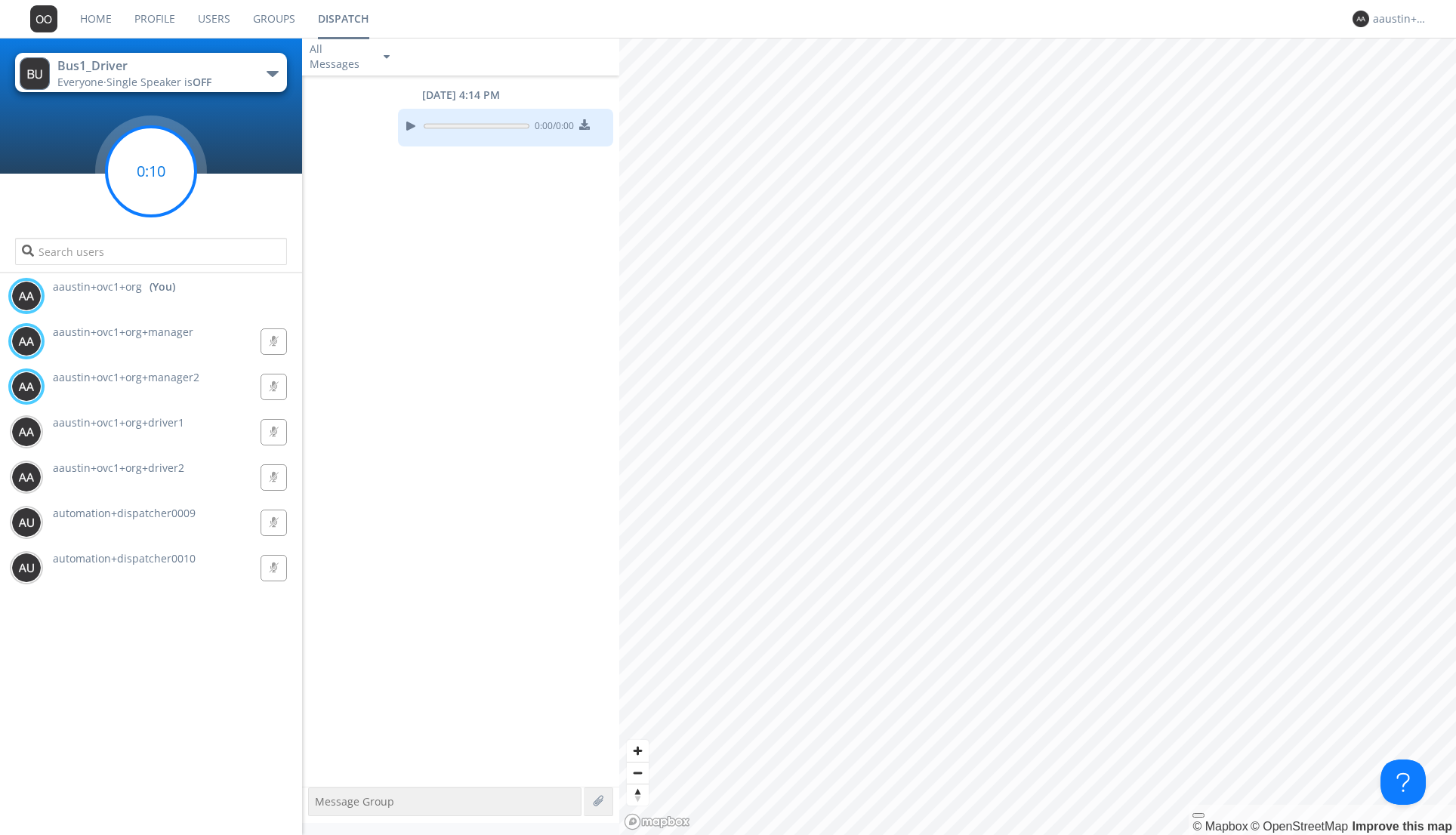
click at [132, 199] on circle at bounding box center [151, 172] width 90 height 89
click at [267, 76] on div "button" at bounding box center [273, 74] width 12 height 6
click at [265, 76] on button "Bus1_Driver Everyone · Single Speaker is OFF" at bounding box center [151, 72] width 272 height 39
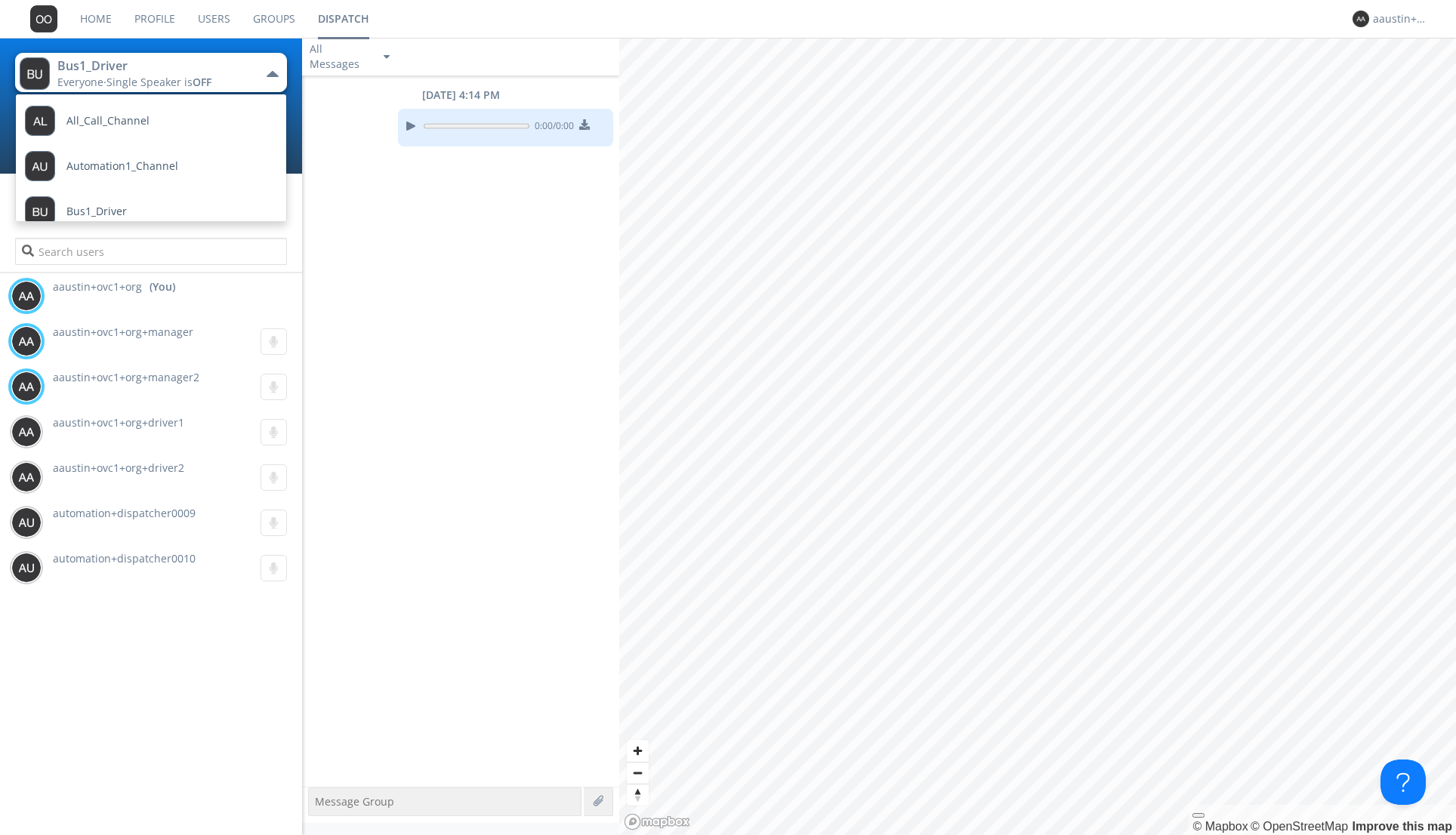
click at [518, 302] on div "[DATE] 4:14 PM 0:00 / 0:00" at bounding box center [460, 431] width 317 height 711
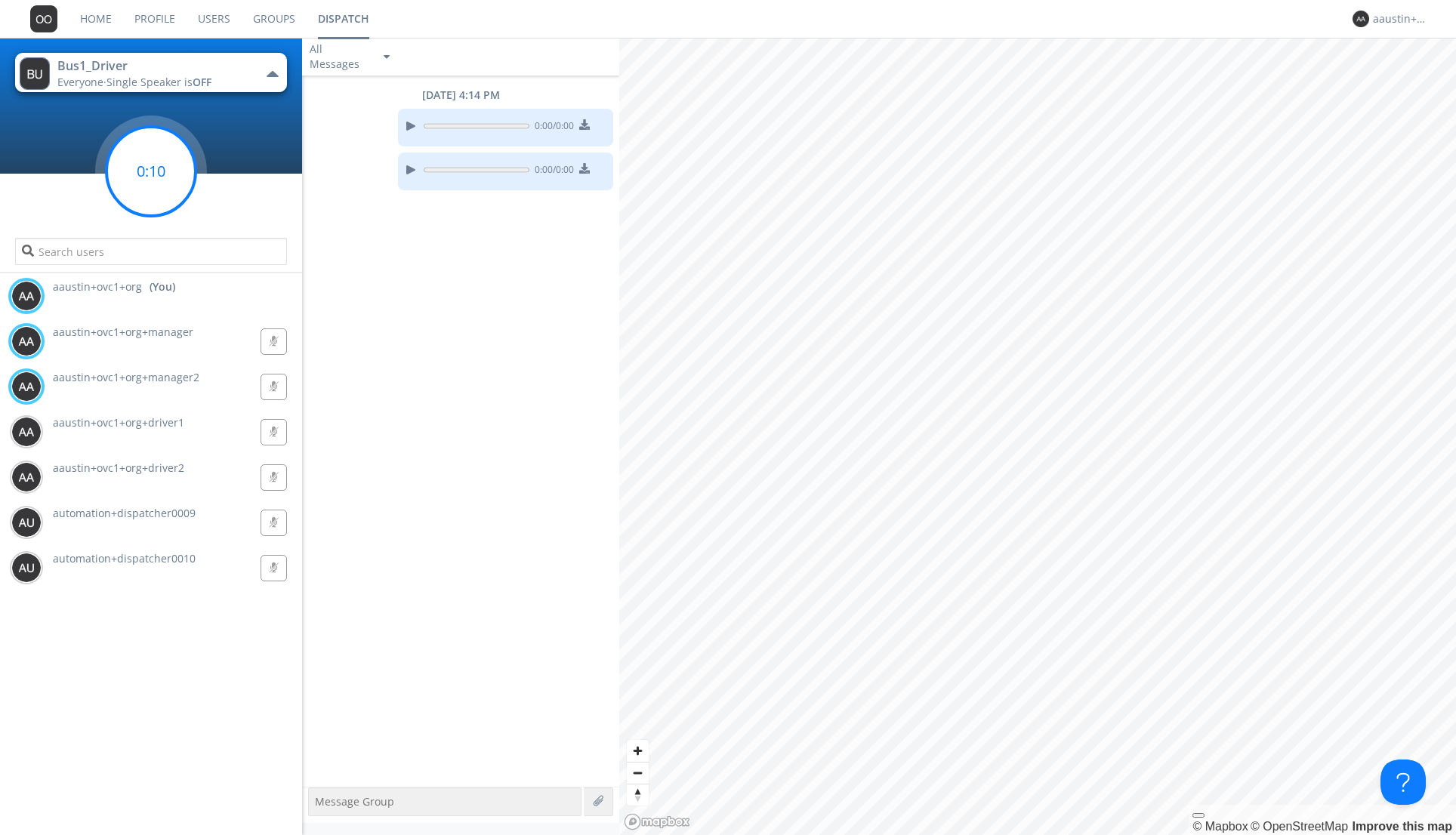
click at [145, 166] on circle at bounding box center [151, 172] width 90 height 89
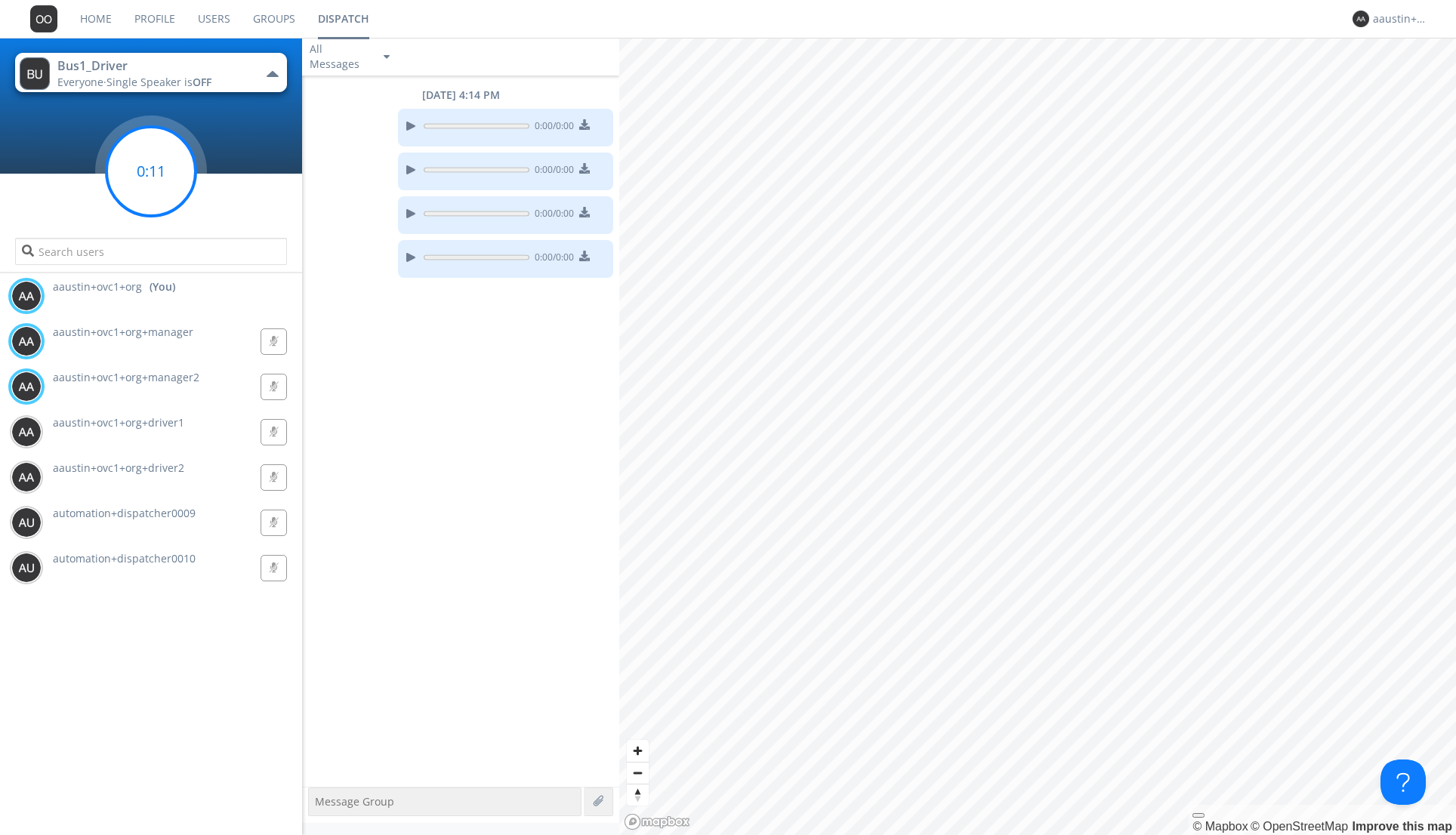
click at [161, 168] on circle at bounding box center [151, 172] width 90 height 89
click at [149, 168] on g at bounding box center [151, 172] width 90 height 89
click at [206, 75] on span "OFF" at bounding box center [202, 82] width 19 height 14
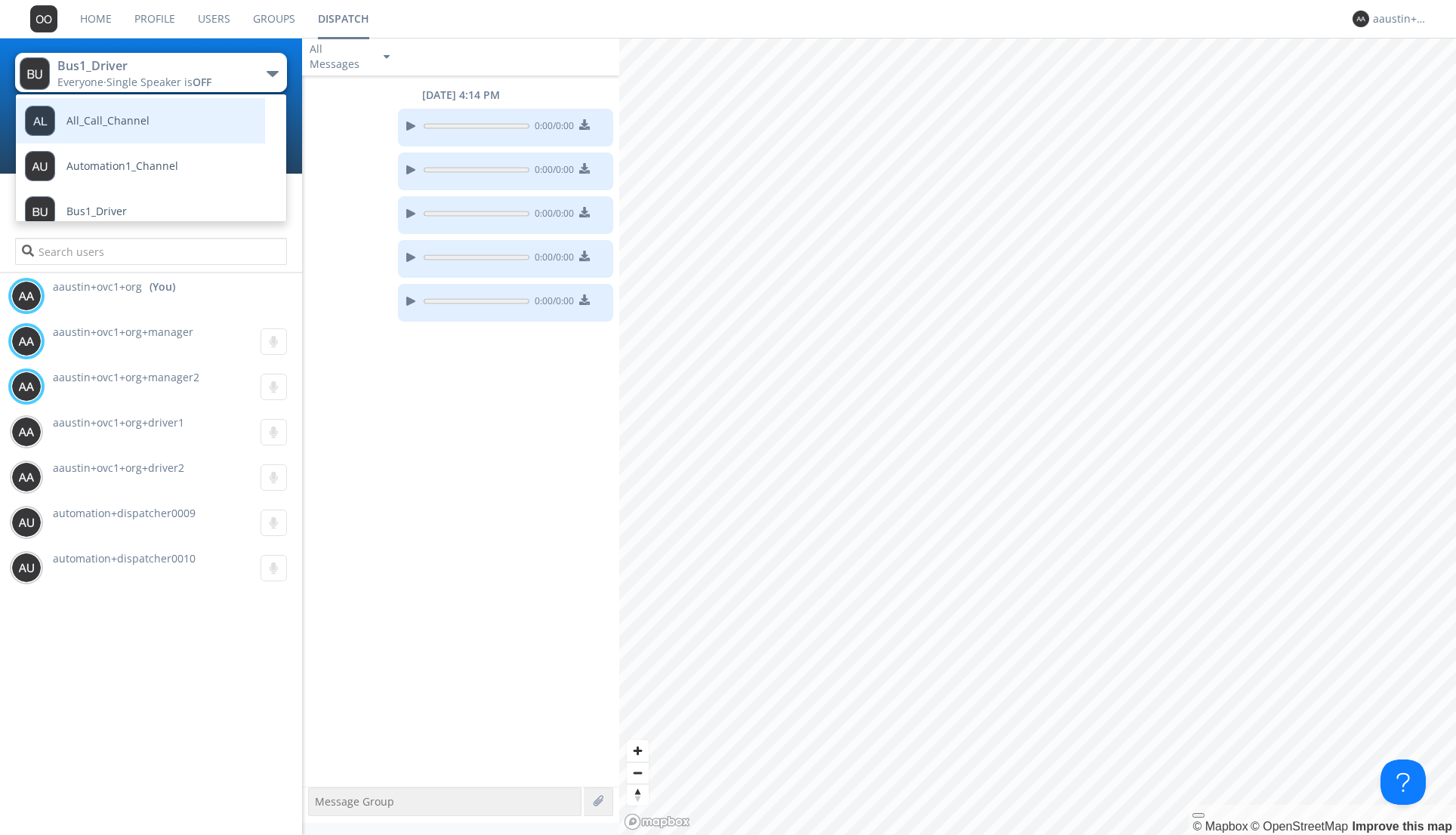
click at [173, 137] on link "All_Call_Channel" at bounding box center [129, 121] width 227 height 46
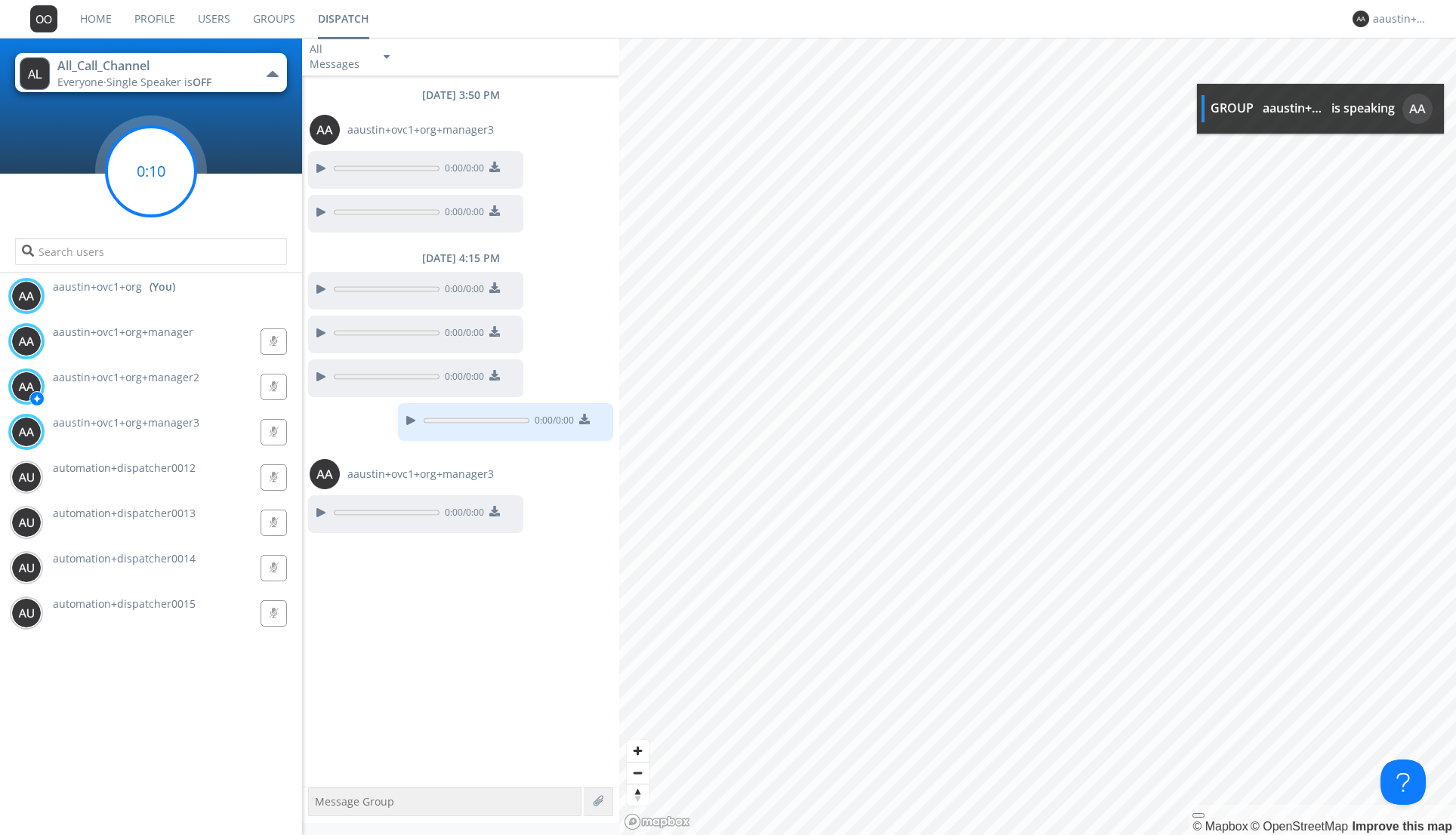
click at [156, 174] on circle at bounding box center [151, 172] width 90 height 89
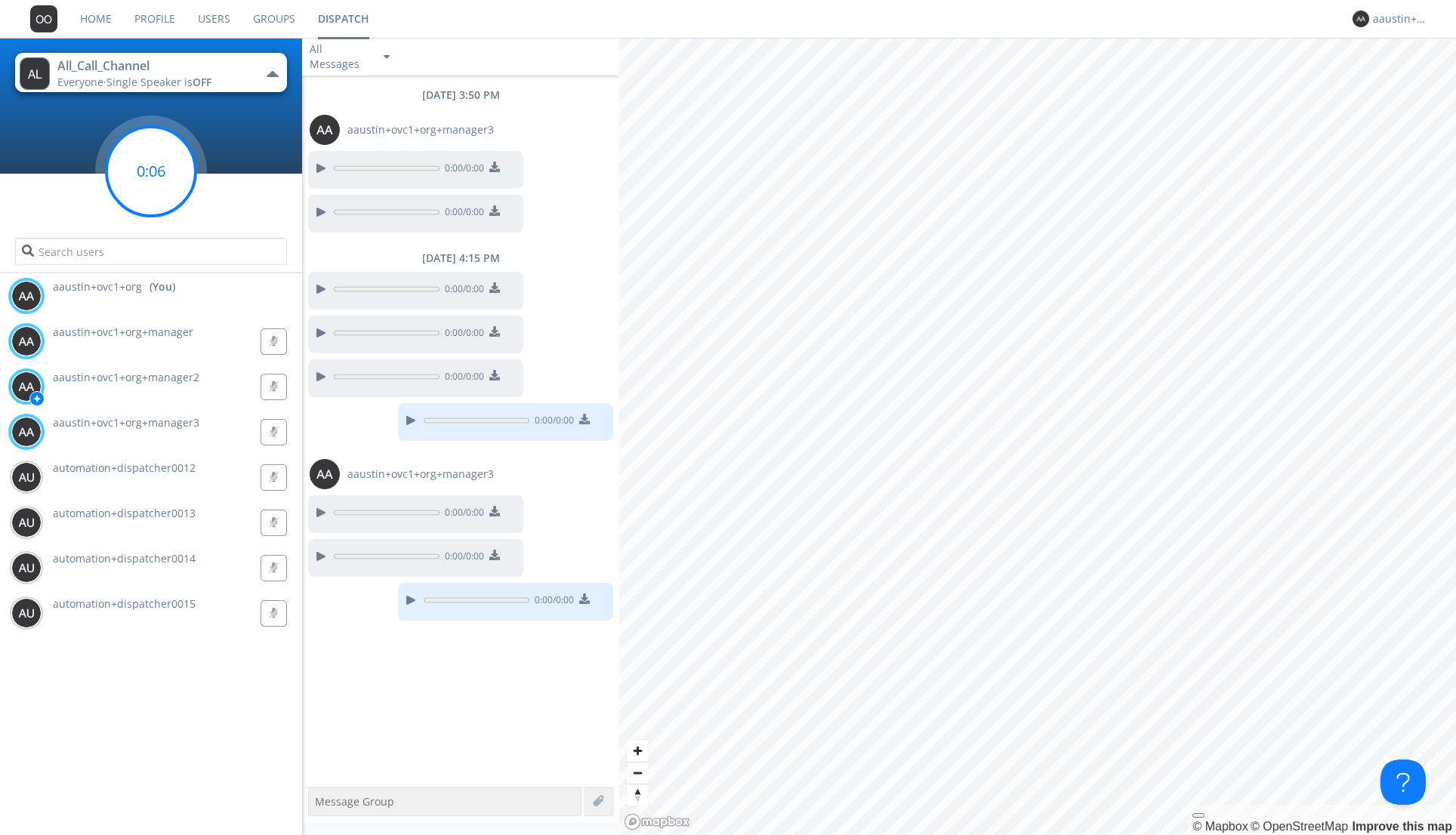
click at [153, 163] on g at bounding box center [151, 172] width 90 height 89
click at [153, 162] on g at bounding box center [151, 172] width 90 height 89
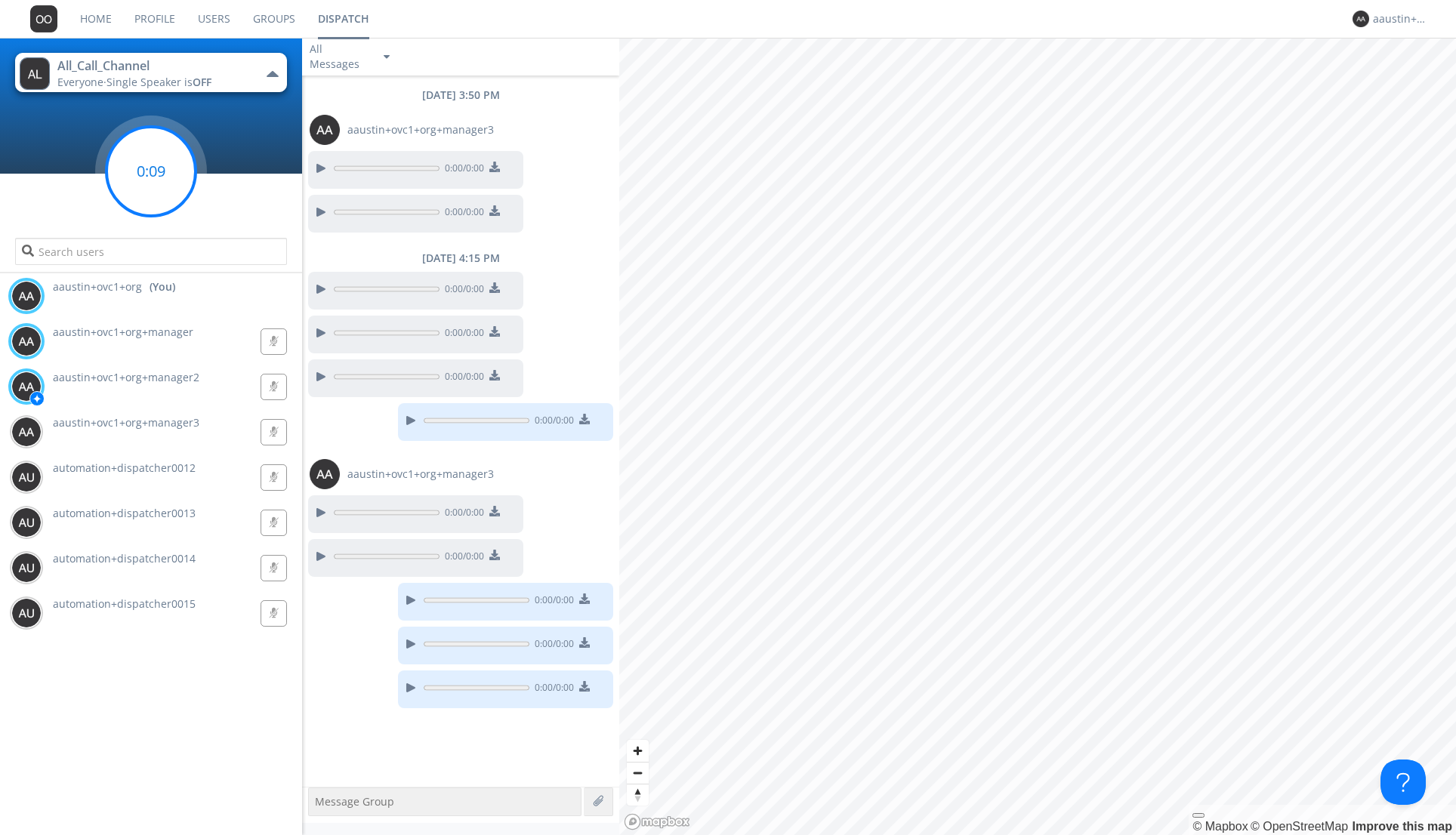
click at [149, 149] on circle at bounding box center [151, 172] width 90 height 89
click at [269, 80] on button "All_Call_Channel Everyone · Single Speaker is OFF" at bounding box center [151, 72] width 272 height 39
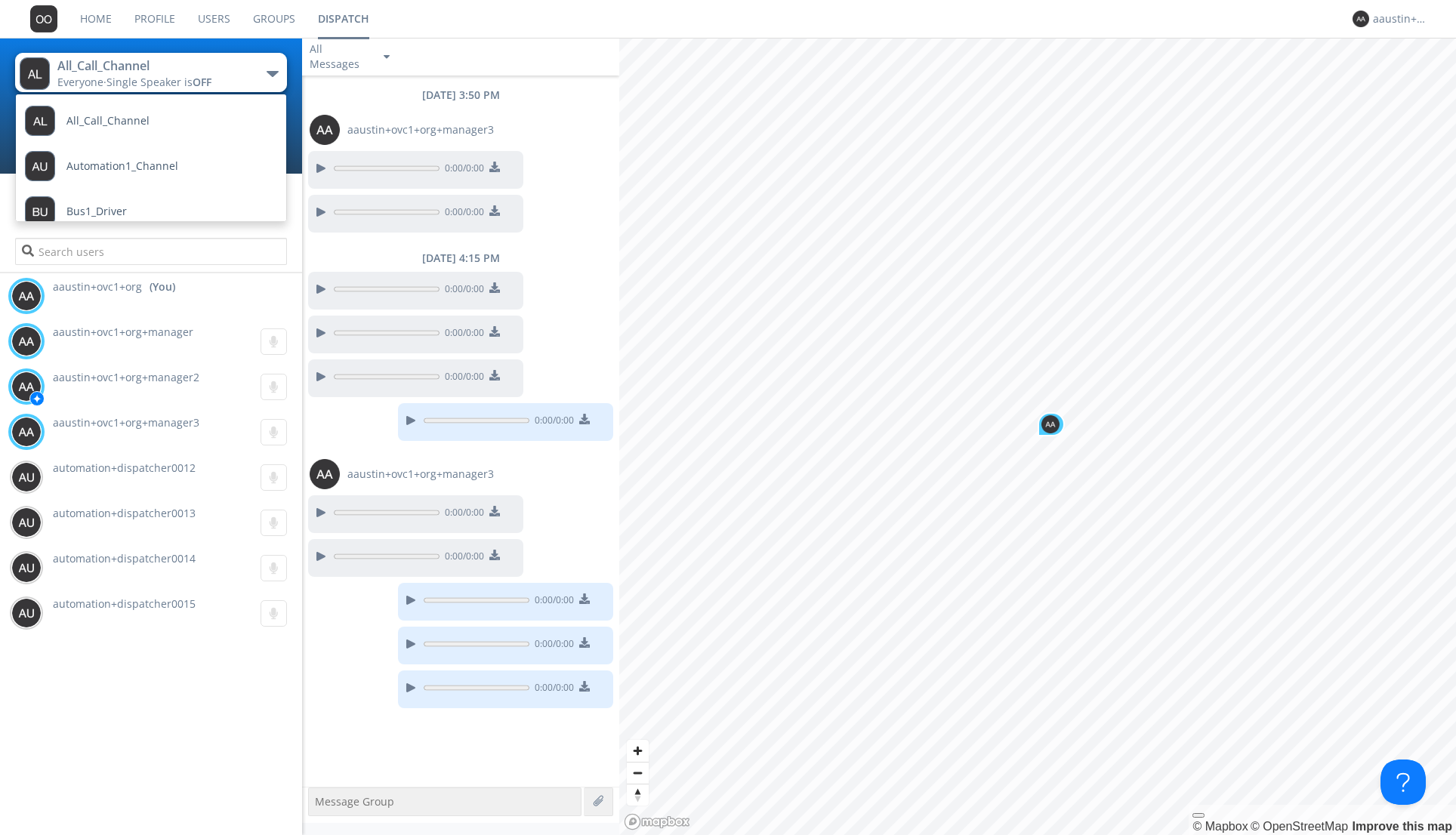
click at [269, 80] on button "All_Call_Channel Everyone · Single Speaker is OFF" at bounding box center [151, 72] width 272 height 39
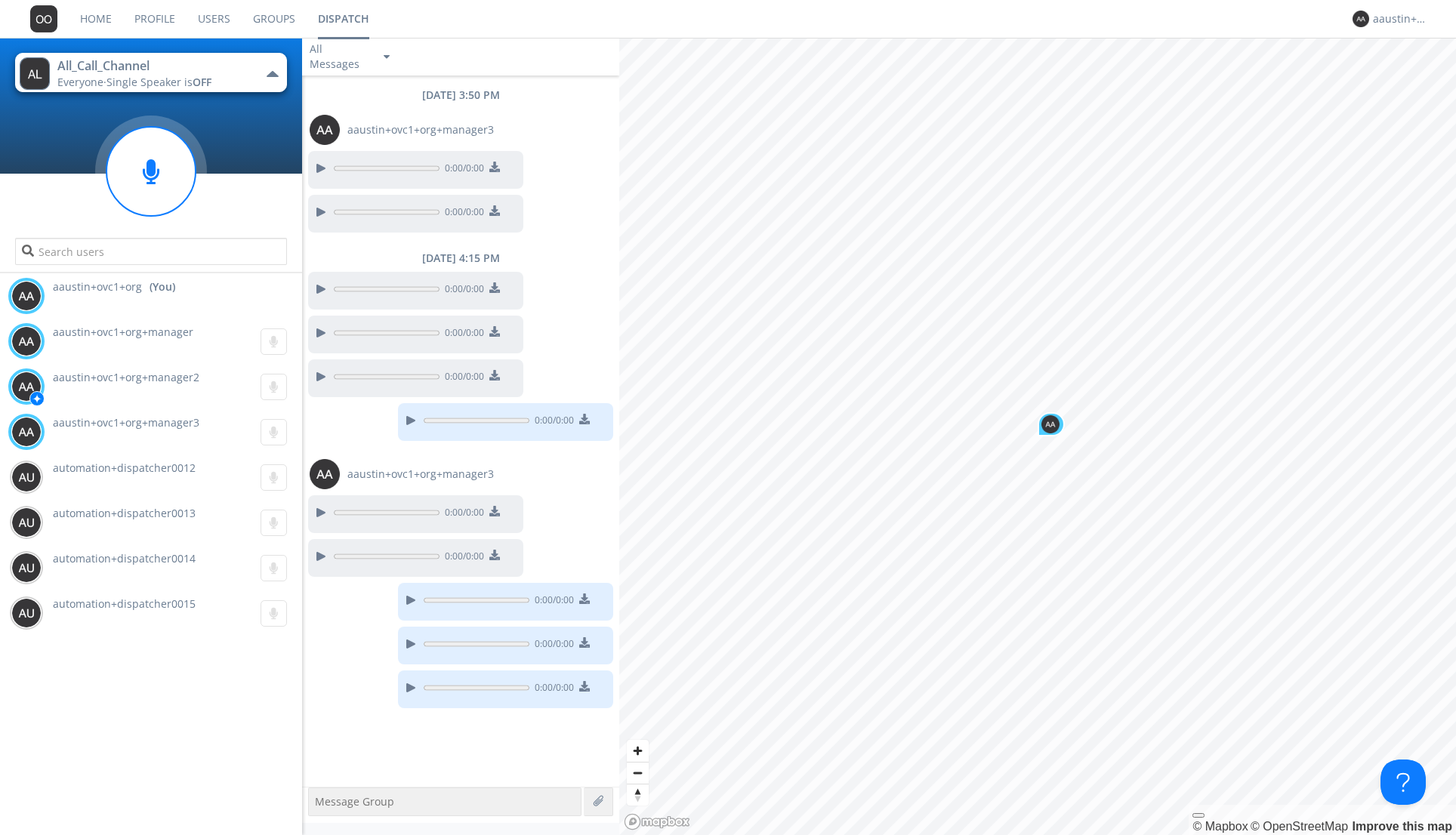
click at [269, 80] on button "All_Call_Channel Everyone · Single Speaker is OFF" at bounding box center [151, 72] width 272 height 39
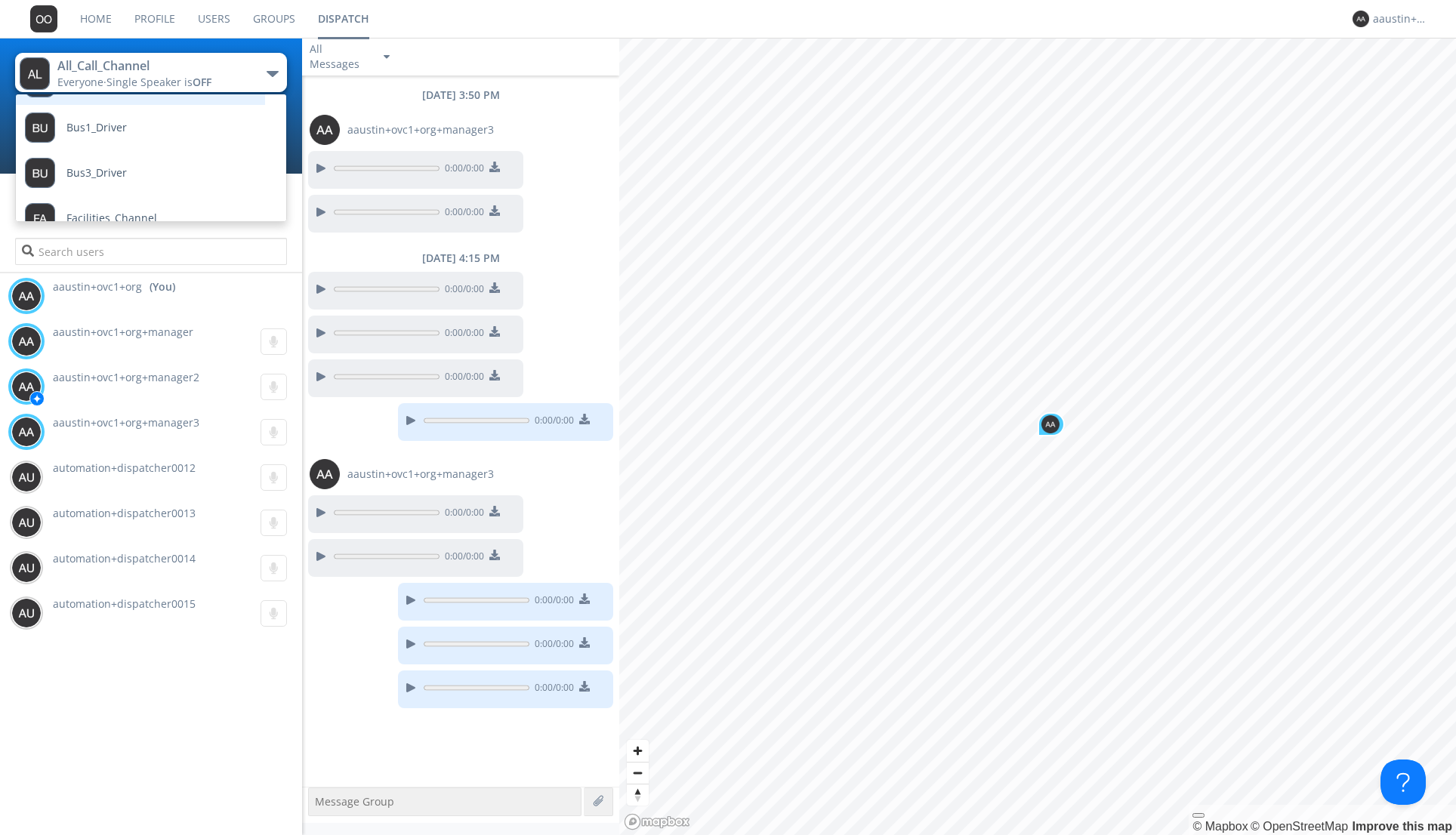
scroll to position [99, 0]
click at [201, 130] on link "Bus1_Driver" at bounding box center [129, 112] width 227 height 46
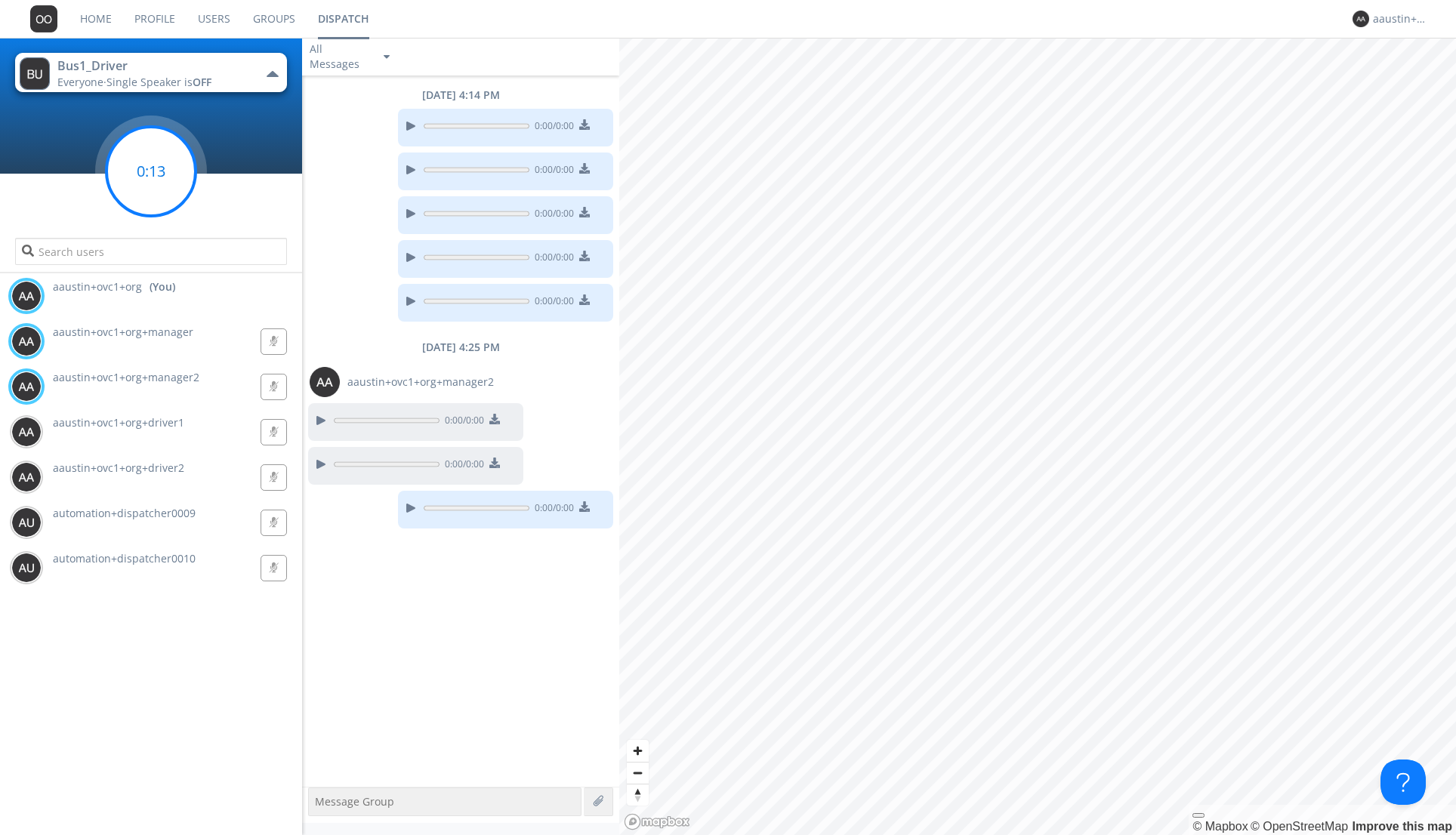
click at [159, 186] on circle at bounding box center [151, 172] width 90 height 89
click at [137, 174] on circle at bounding box center [151, 172] width 90 height 89
click at [597, 805] on label at bounding box center [599, 801] width 14 height 14
click at [0, 0] on input "file" at bounding box center [0, 0] width 0 height 0
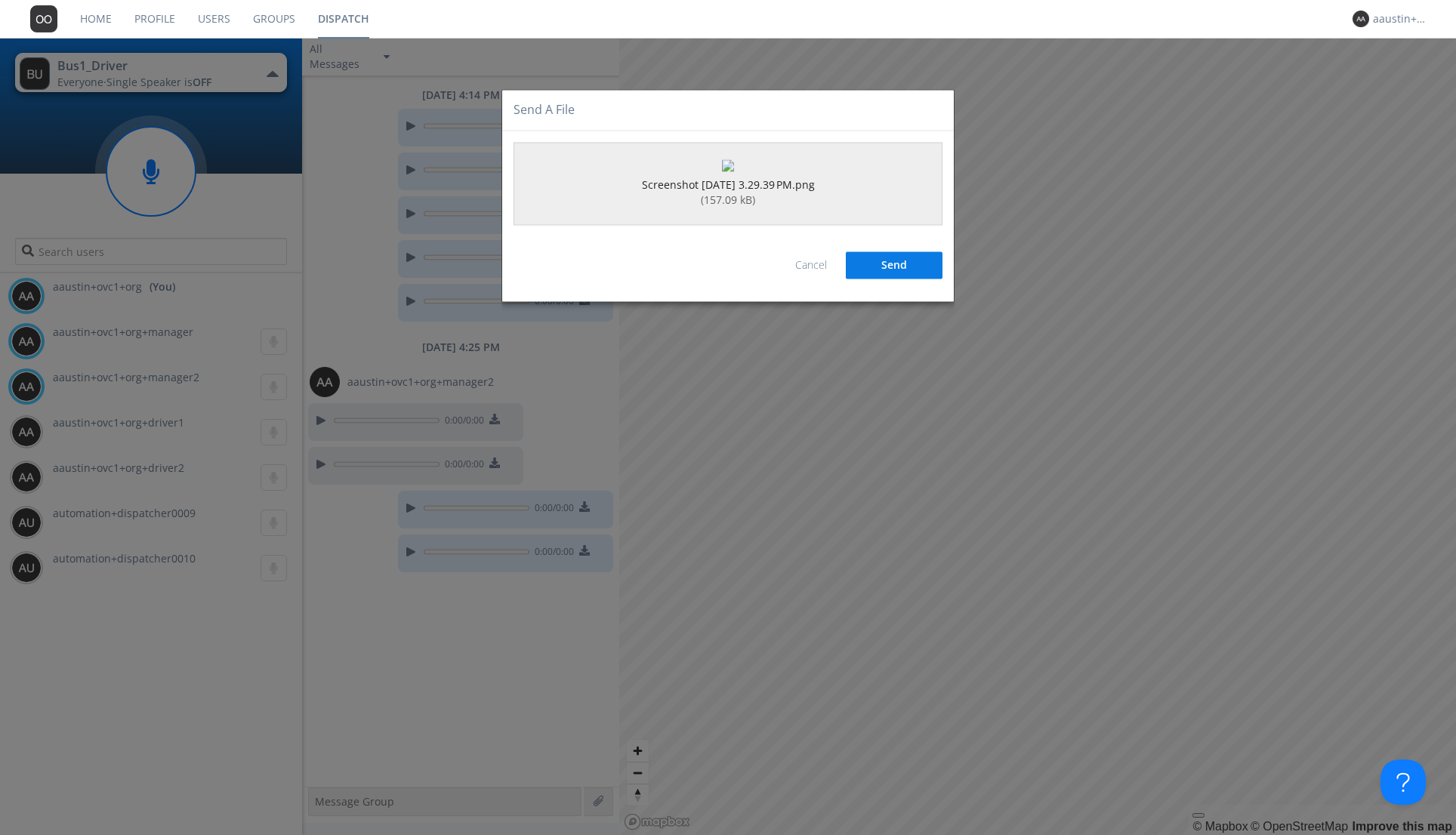
click at [889, 279] on button "Send" at bounding box center [893, 265] width 97 height 27
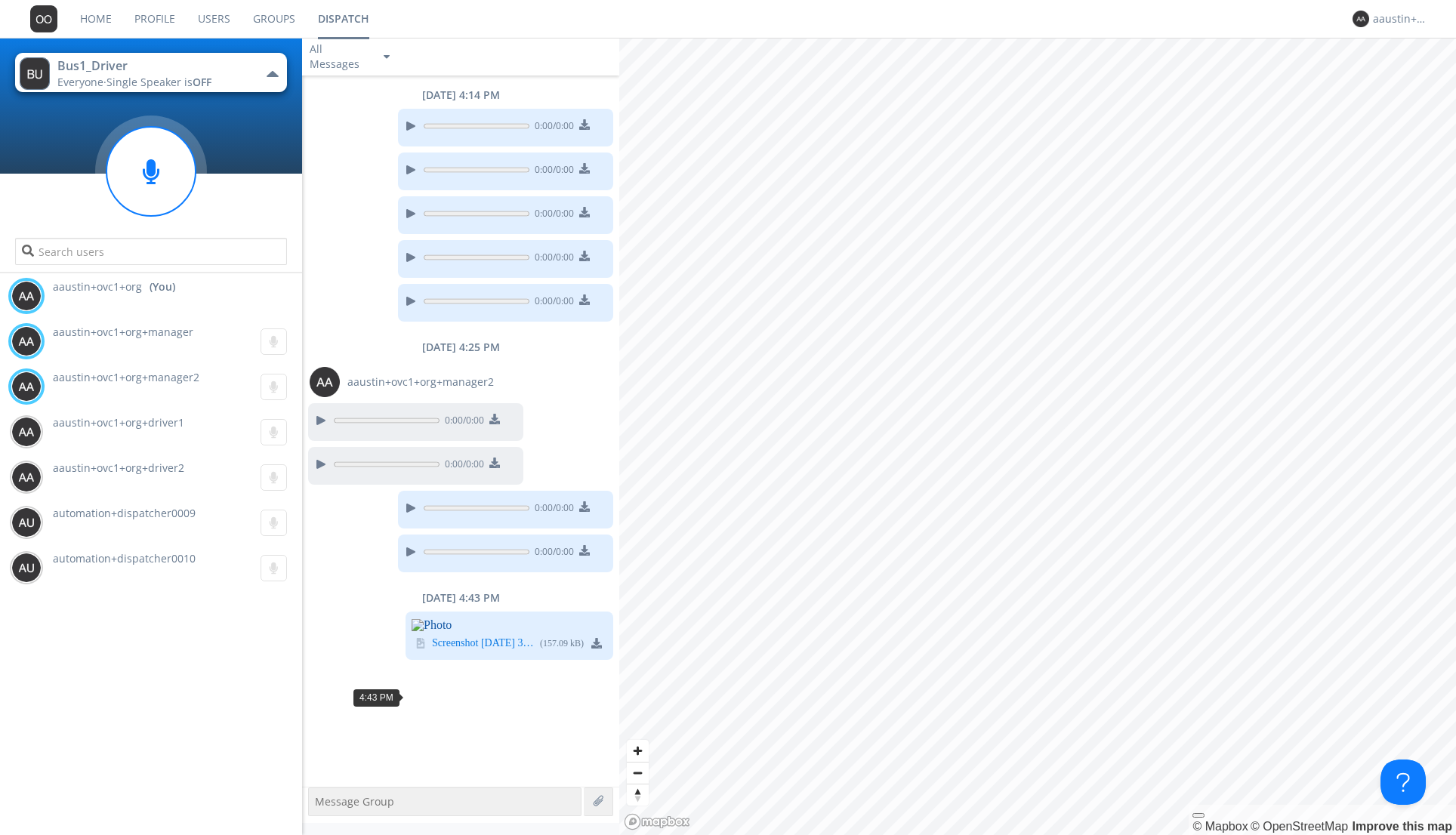
scroll to position [2, 0]
click at [600, 801] on label at bounding box center [599, 801] width 14 height 14
click at [0, 0] on input "file" at bounding box center [0, 0] width 0 height 0
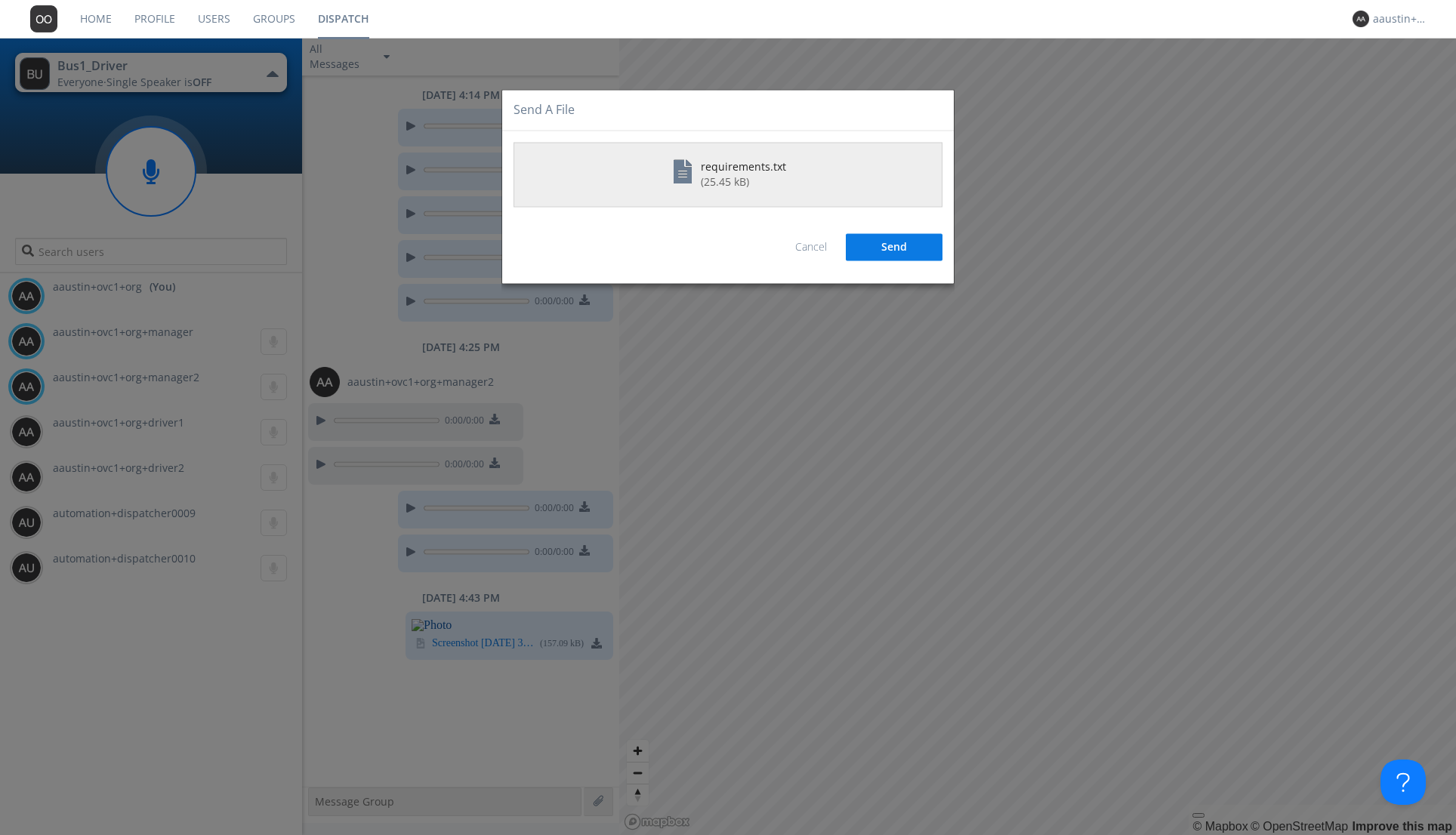
click at [911, 250] on button "Send" at bounding box center [893, 247] width 97 height 27
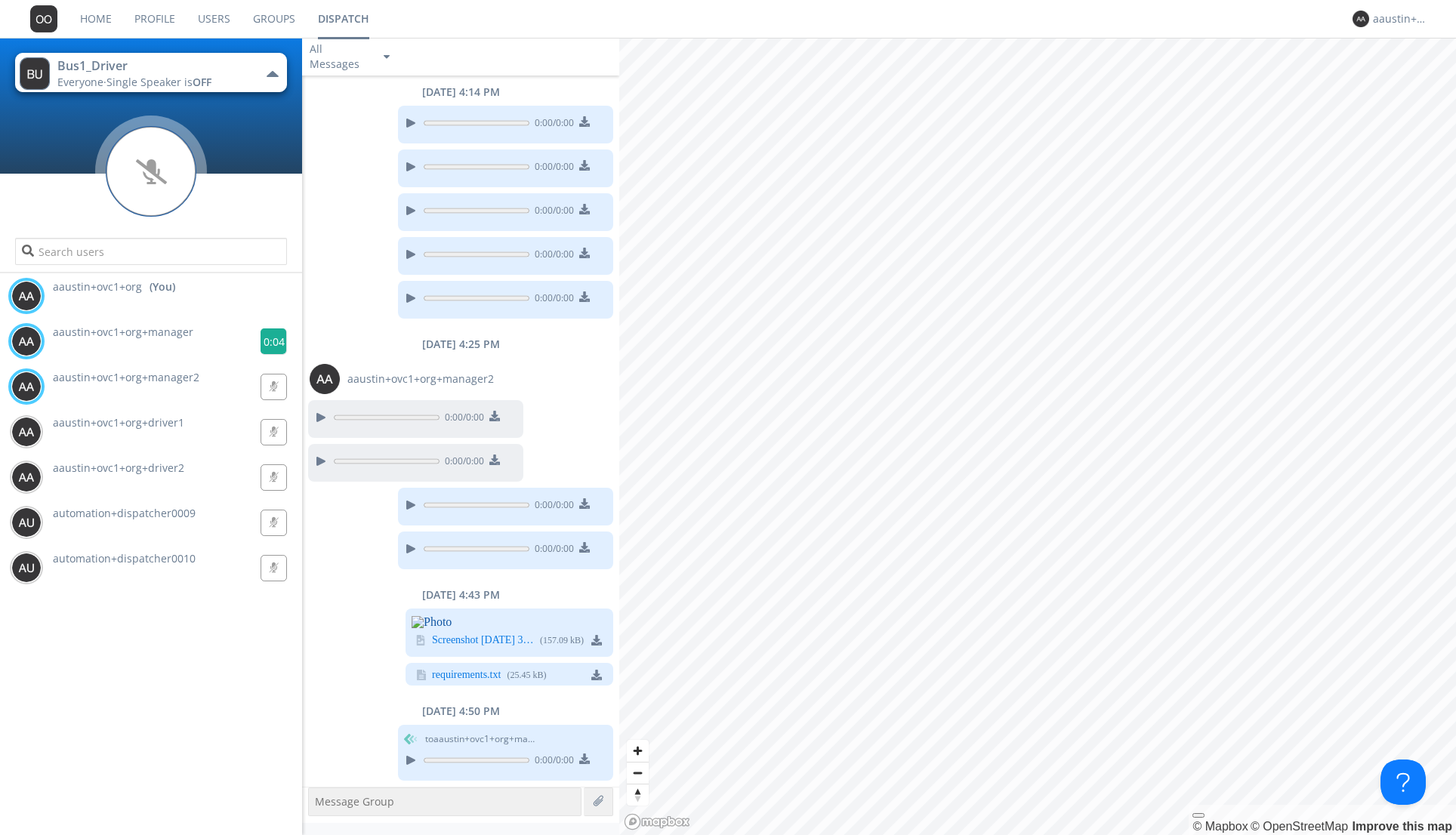
scroll to position [125, 0]
click at [269, 339] on g at bounding box center [273, 341] width 26 height 26
